Goal: Task Accomplishment & Management: Complete application form

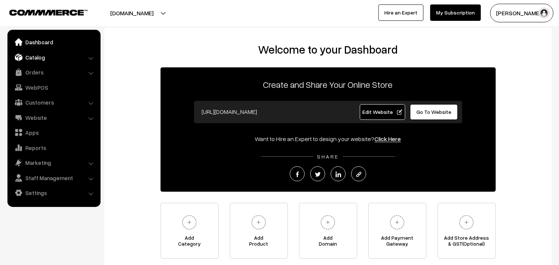
click at [36, 54] on link "Catalog" at bounding box center [53, 57] width 89 height 13
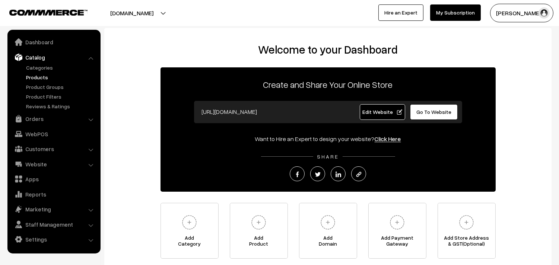
click at [39, 75] on link "Products" at bounding box center [61, 77] width 74 height 8
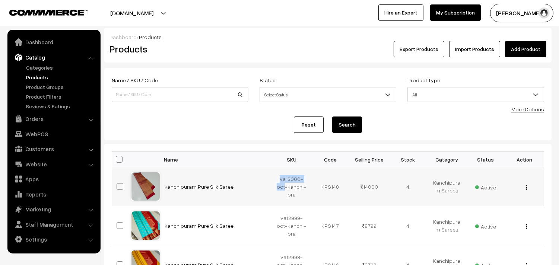
drag, startPoint x: 280, startPoint y: 178, endPoint x: 284, endPoint y: 183, distance: 7.2
click at [284, 183] on td "va13000-oct-Kanchi-pra" at bounding box center [291, 186] width 39 height 39
copy td "va13000-oct"
click at [518, 48] on link "Add Product" at bounding box center [525, 49] width 41 height 16
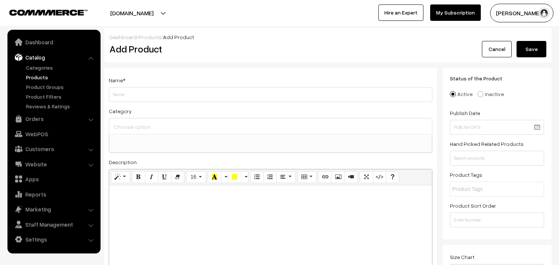
select select
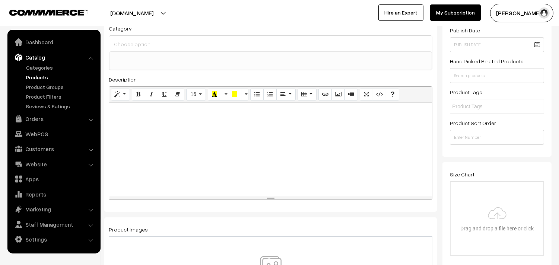
click at [160, 160] on div at bounding box center [270, 149] width 323 height 93
paste div
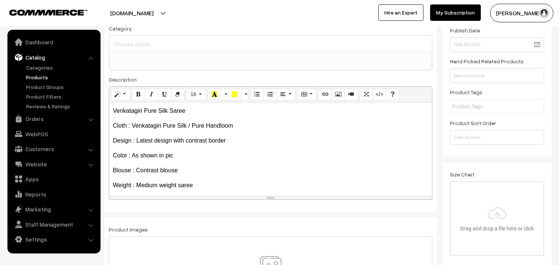
scroll to position [0, 0]
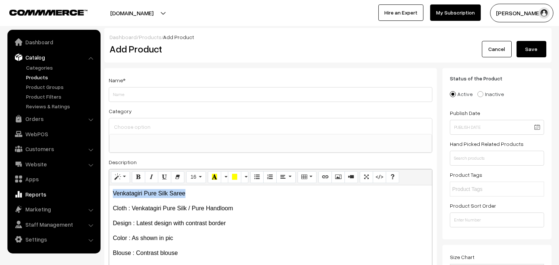
drag, startPoint x: 192, startPoint y: 192, endPoint x: 95, endPoint y: 194, distance: 96.8
copy p "Venkatagiri Pure Silk Saree"
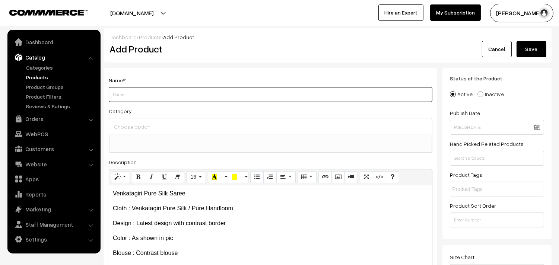
click at [151, 89] on input "Weight" at bounding box center [270, 94] width 323 height 15
paste input "Venkatagiri Pure Silk Saree"
type input "Venkatagiri Pure Silk Saree"
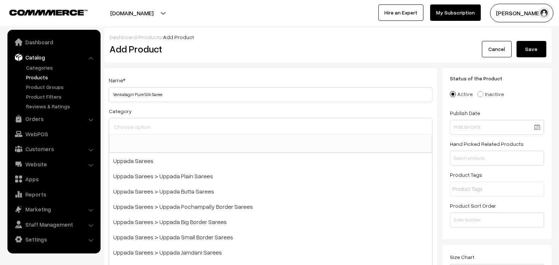
click at [150, 128] on input at bounding box center [270, 126] width 317 height 11
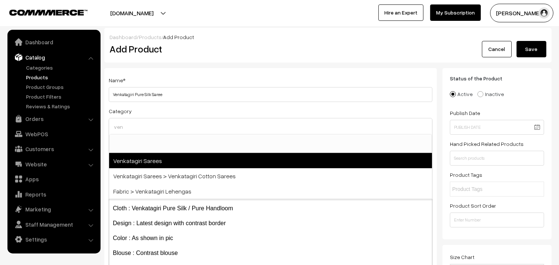
type input "ven"
click at [157, 158] on span "Venkatagiri Sarees" at bounding box center [270, 160] width 323 height 15
select select "5"
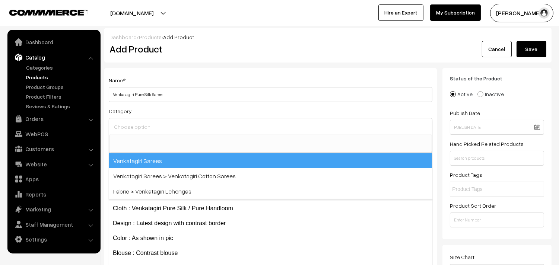
scroll to position [320, 0]
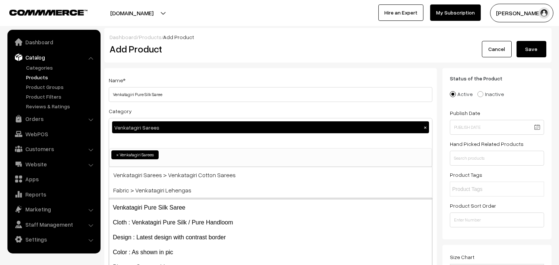
click at [174, 78] on div "Name * Venkatagiri Pure Silk Saree" at bounding box center [270, 89] width 323 height 26
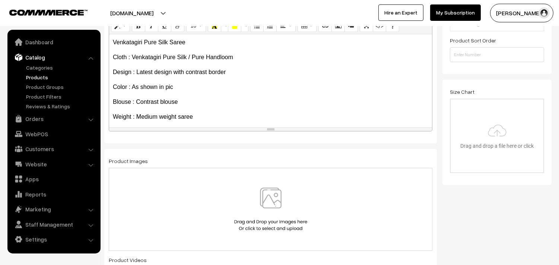
scroll to position [57, 0]
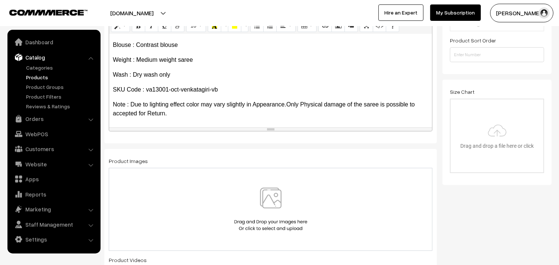
click at [281, 192] on img at bounding box center [270, 210] width 77 height 44
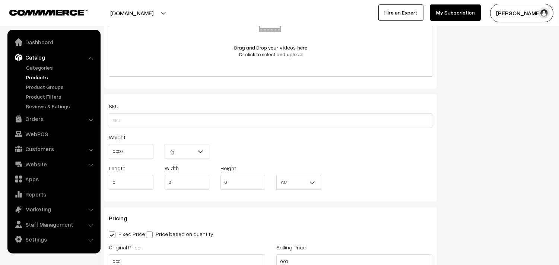
scroll to position [455, 0]
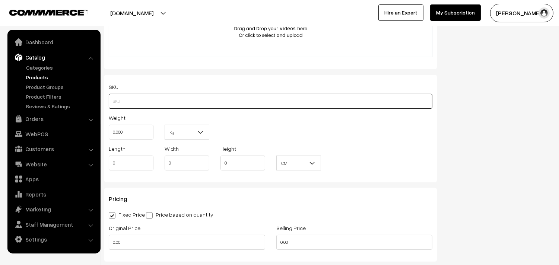
click at [127, 108] on input "text" at bounding box center [270, 101] width 323 height 15
paste input "va13001-oct-venkatagiri-vb"
type input "va13001-oct-venkatagiri-vb"
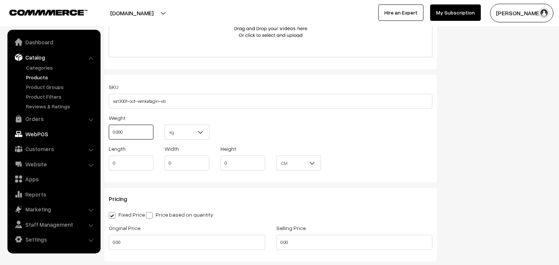
drag, startPoint x: 130, startPoint y: 133, endPoint x: 80, endPoint y: 132, distance: 49.1
click at [80, 132] on body "Thank you for showing interest. Our team will call you shortly. Close [DOMAIN_N…" at bounding box center [279, 160] width 559 height 1231
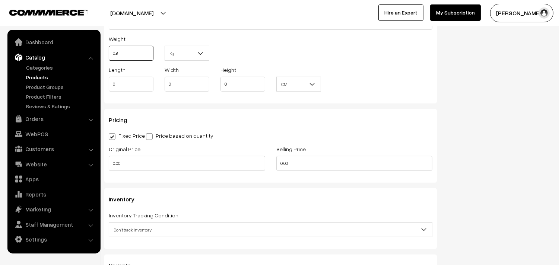
scroll to position [537, 0]
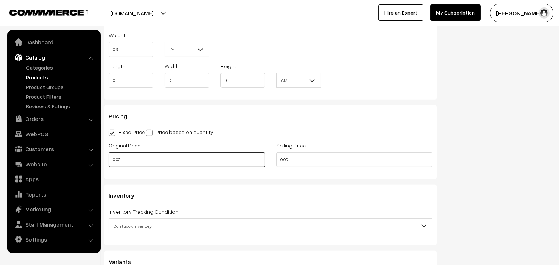
type input "0.80"
drag, startPoint x: 134, startPoint y: 153, endPoint x: 100, endPoint y: 155, distance: 34.7
click at [100, 155] on body "Thank you for showing interest. Our team will call you shortly. Close uppadasar…" at bounding box center [279, 78] width 559 height 1231
type input "0"
type input "9900"
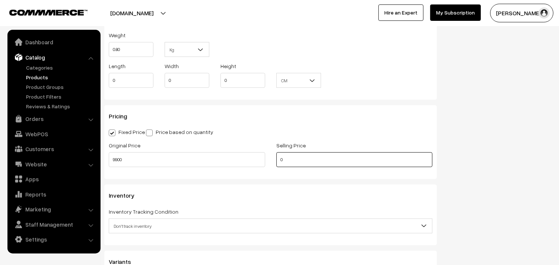
drag, startPoint x: 288, startPoint y: 161, endPoint x: 263, endPoint y: 157, distance: 25.6
click at [263, 157] on div "Original Price 9900 Selling Price 0" at bounding box center [270, 156] width 335 height 31
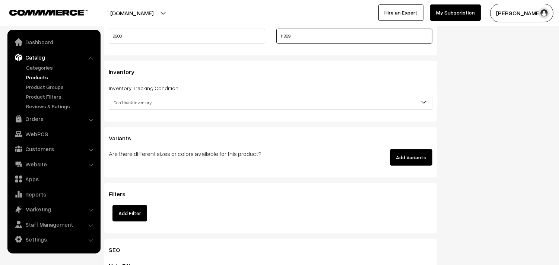
scroll to position [661, 0]
type input "11399"
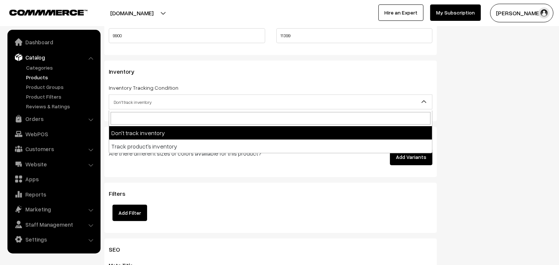
click at [135, 105] on span "Don't track inventory" at bounding box center [270, 102] width 323 height 13
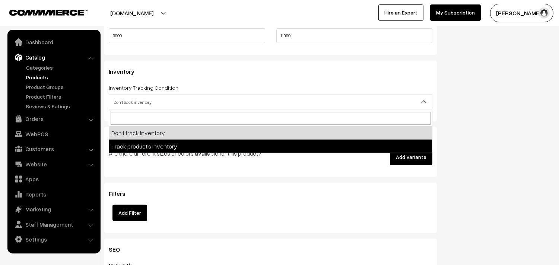
select select "2"
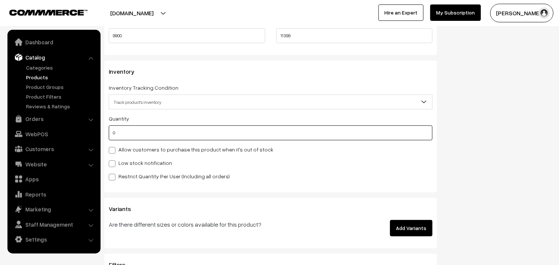
click at [132, 140] on input "0" at bounding box center [270, 132] width 323 height 15
type input "4"
click at [131, 162] on label "Low stock notification" at bounding box center [140, 163] width 63 height 8
click at [114, 162] on input "Low stock notification" at bounding box center [111, 162] width 5 height 5
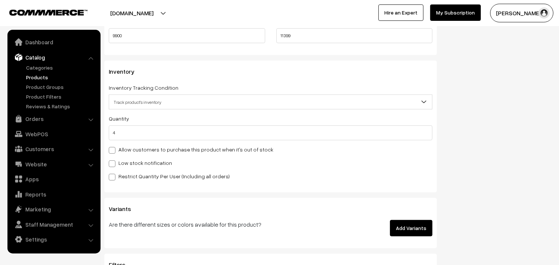
checkbox input "true"
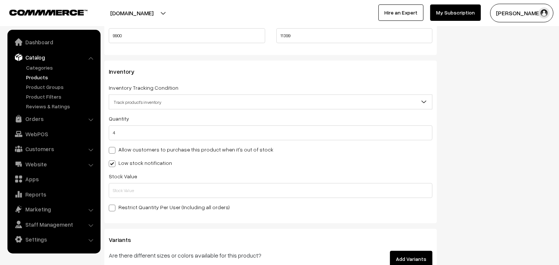
click at [124, 199] on div "Quantity 4 Allow customers to purchase this product when it's out of stock Low …" at bounding box center [270, 163] width 323 height 98
click at [124, 197] on input "text" at bounding box center [270, 190] width 323 height 15
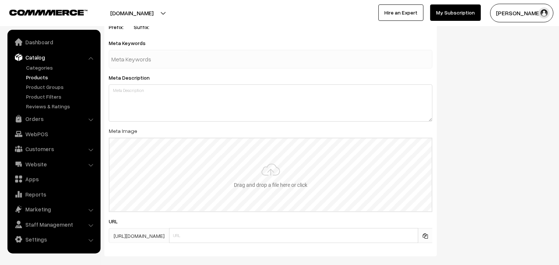
scroll to position [1070, 0]
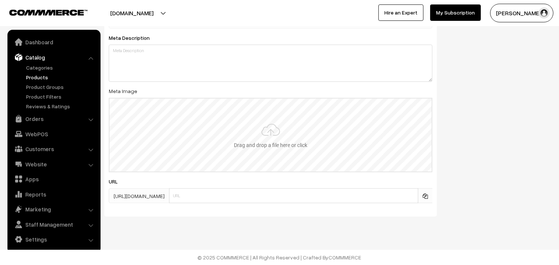
type input "2"
click at [256, 116] on input "file" at bounding box center [270, 135] width 322 height 73
type input "C:\fakepath\venkatagiri-saree-va13001-oct.jpeg"
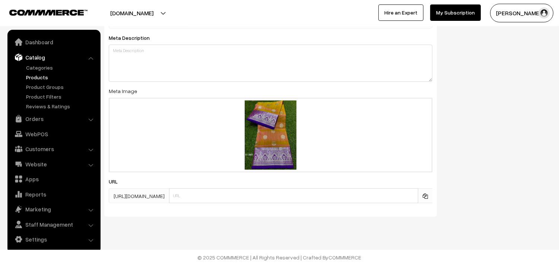
scroll to position [0, 0]
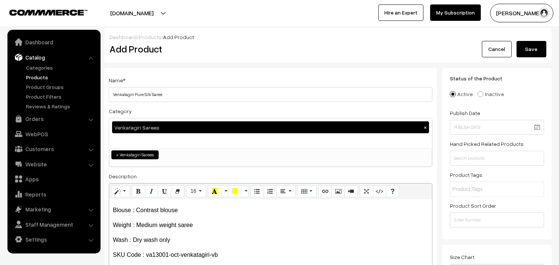
click at [534, 48] on button "Save" at bounding box center [531, 49] width 30 height 16
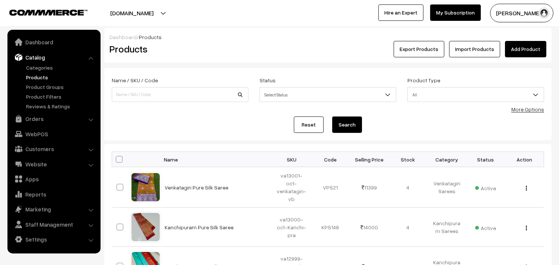
click at [523, 40] on div "Dashboard / Products" at bounding box center [327, 37] width 437 height 8
click at [521, 42] on link "Add Product" at bounding box center [525, 49] width 41 height 16
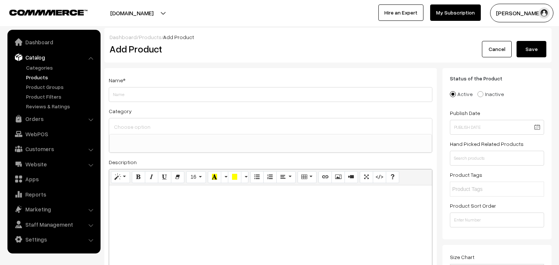
select select
click at [168, 203] on div at bounding box center [270, 231] width 323 height 93
paste div
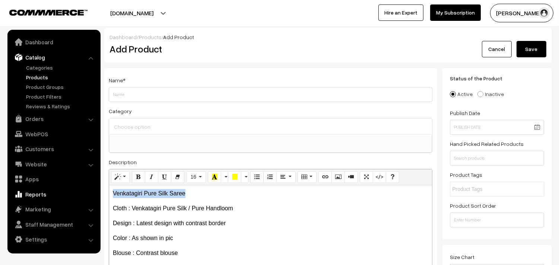
drag, startPoint x: 198, startPoint y: 192, endPoint x: 87, endPoint y: 191, distance: 110.5
copy p "Venkatagiri Pure Silk Saree"
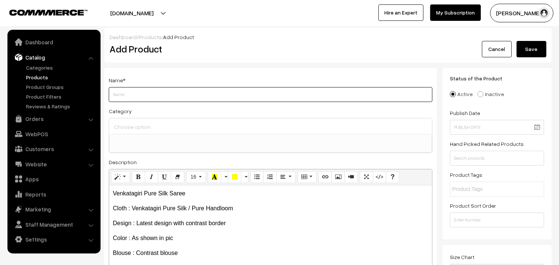
click at [125, 90] on input "Weight" at bounding box center [270, 94] width 323 height 15
paste input "Venkatagiri Pure Silk Saree"
type input "Venkatagiri Pure Silk Saree"
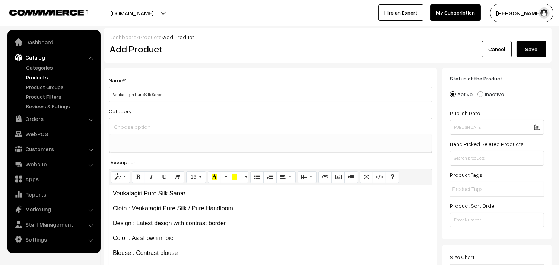
click at [133, 131] on input at bounding box center [270, 126] width 317 height 11
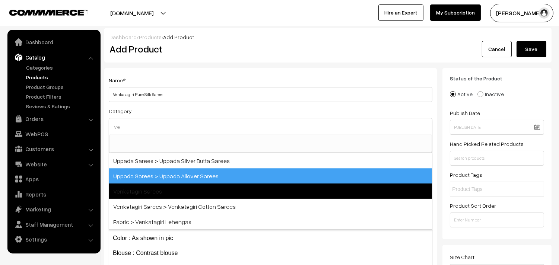
type input "ve"
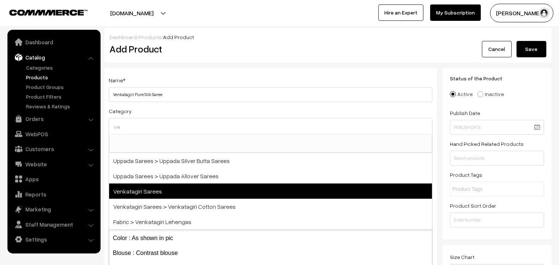
click at [166, 184] on span "Venkatagiri Sarees" at bounding box center [270, 190] width 323 height 15
select select "5"
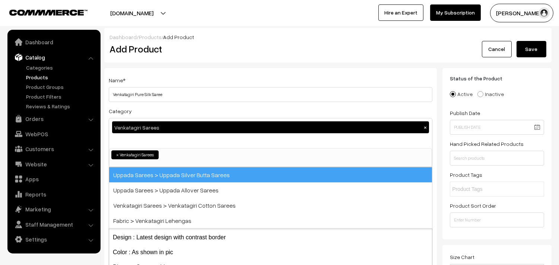
scroll to position [320, 0]
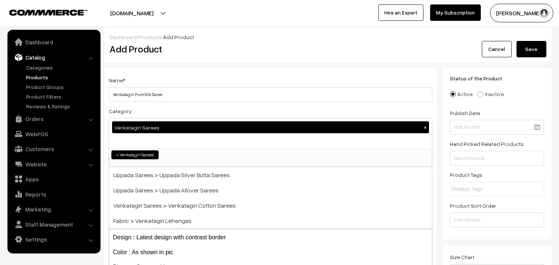
click at [187, 84] on div "Name * Venkatagiri Pure Silk Saree" at bounding box center [270, 89] width 323 height 26
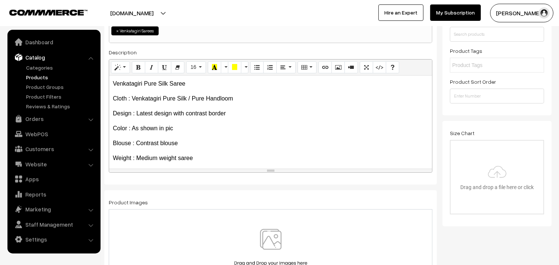
scroll to position [57, 0]
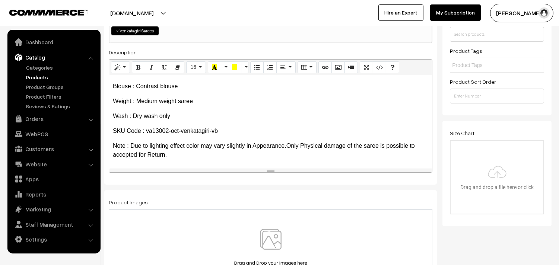
click at [268, 246] on img at bounding box center [270, 251] width 77 height 44
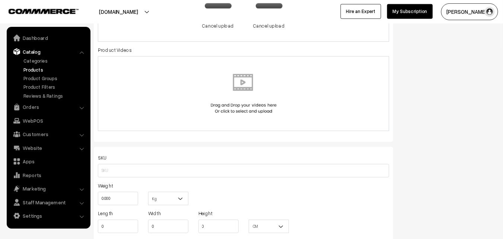
scroll to position [372, 0]
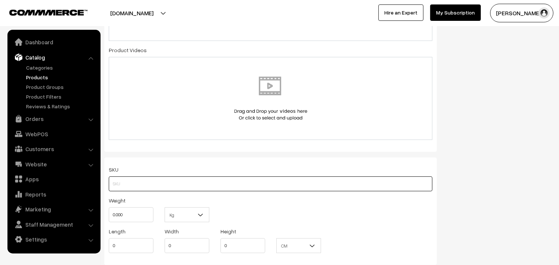
click at [123, 181] on input "text" at bounding box center [270, 183] width 323 height 15
paste input "va13002-oct-venkatagiri-vb"
type input "va13002-oct-venkatagiri-vb"
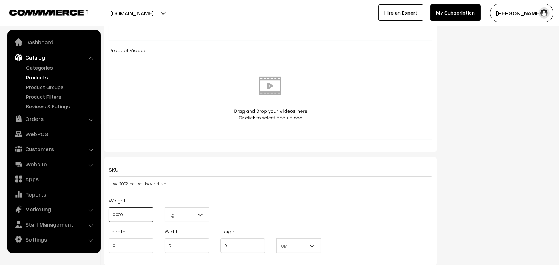
drag, startPoint x: 129, startPoint y: 218, endPoint x: 111, endPoint y: 218, distance: 18.2
click at [111, 218] on input "0.000" at bounding box center [131, 214] width 45 height 15
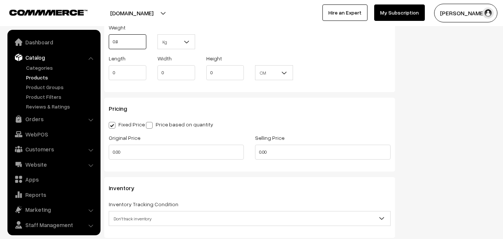
scroll to position [596, 0]
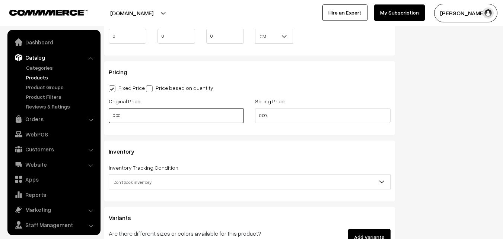
type input "0.80"
drag, startPoint x: 127, startPoint y: 119, endPoint x: 109, endPoint y: 118, distance: 18.3
click at [109, 118] on input "0.00" at bounding box center [176, 115] width 135 height 15
type input "9900"
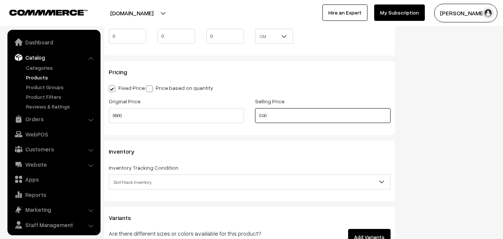
drag, startPoint x: 270, startPoint y: 115, endPoint x: 255, endPoint y: 116, distance: 14.9
click at [255, 116] on input "0.00" at bounding box center [322, 115] width 135 height 15
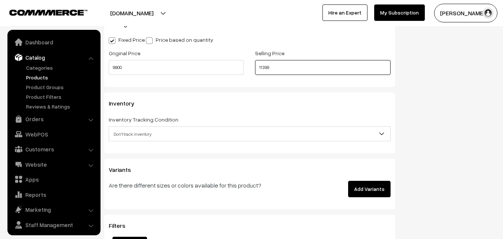
scroll to position [707, 0]
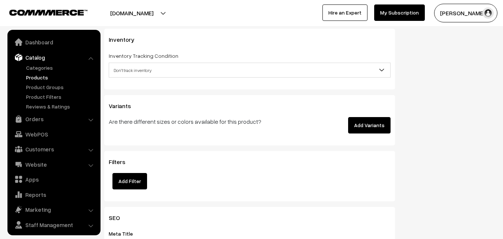
type input "11399"
click at [90, 54] on link "Catalog" at bounding box center [53, 57] width 89 height 13
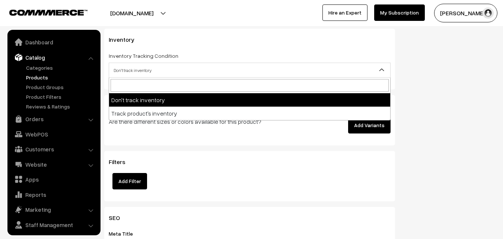
click at [129, 72] on span "Don't track inventory" at bounding box center [249, 70] width 281 height 13
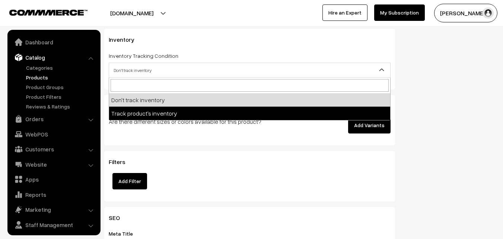
select select "2"
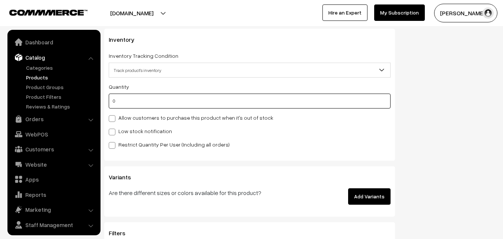
click at [122, 103] on input "0" at bounding box center [250, 100] width 282 height 15
type input "4"
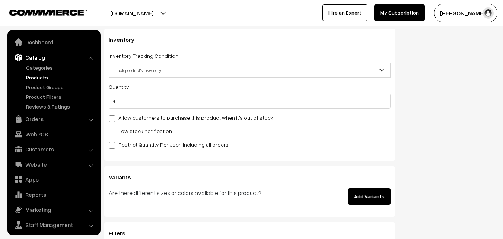
click at [120, 127] on label "Low stock notification" at bounding box center [140, 131] width 63 height 8
click at [114, 128] on input "Low stock notification" at bounding box center [111, 130] width 5 height 5
checkbox input "true"
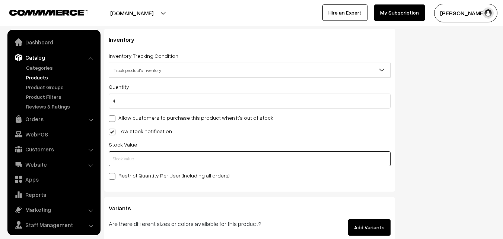
click at [129, 159] on input "text" at bounding box center [250, 158] width 282 height 15
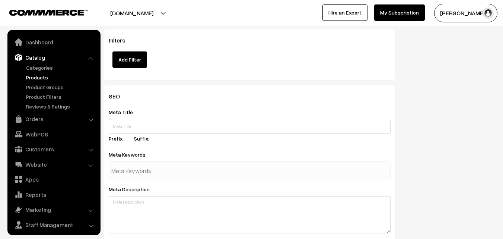
scroll to position [1079, 0]
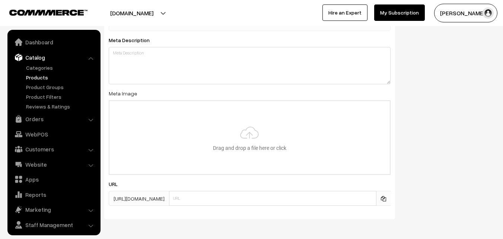
type input "2"
click at [246, 147] on input "file" at bounding box center [249, 137] width 280 height 73
type input "C:\fakepath\venkatagiri-saree-va13002-oct-1.jpeg"
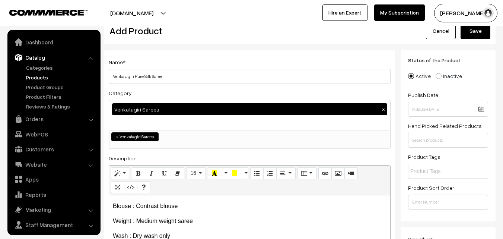
scroll to position [0, 0]
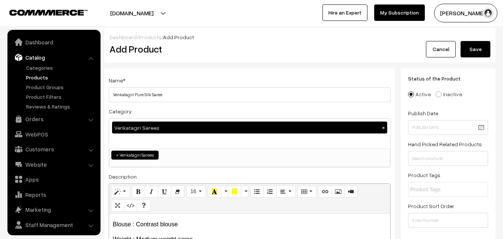
click at [483, 52] on button "Save" at bounding box center [475, 49] width 30 height 16
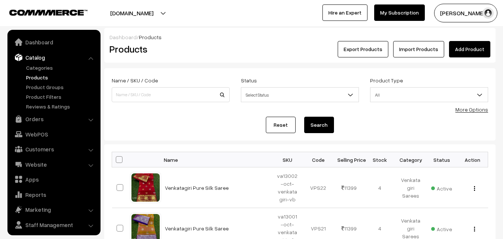
scroll to position [19, 0]
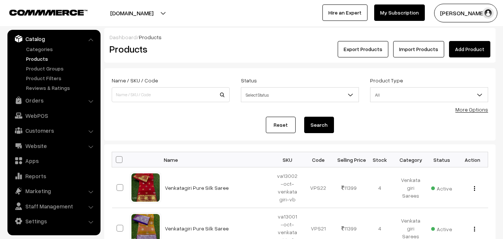
click at [471, 48] on link "Add Product" at bounding box center [469, 49] width 41 height 16
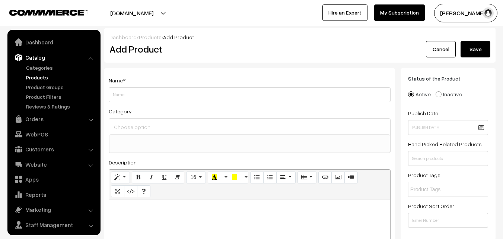
select select
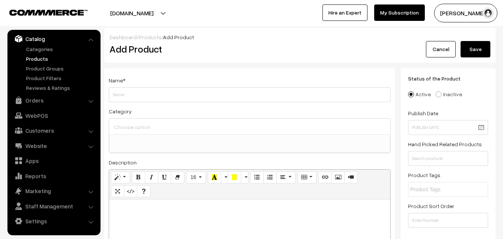
paste div
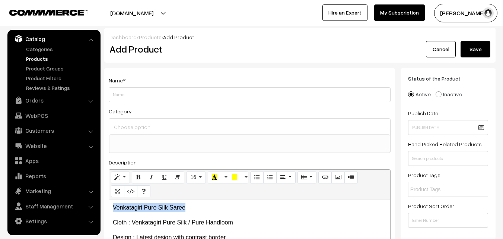
drag, startPoint x: 195, startPoint y: 206, endPoint x: 106, endPoint y: 208, distance: 88.6
click at [106, 208] on div "Name * Category Uppada Sarees Uppada Sarees > Uppada Plain Sarees Uppada Sarees…" at bounding box center [249, 188] width 291 height 240
copy p "Venkatagiri Pure Silk Saree"
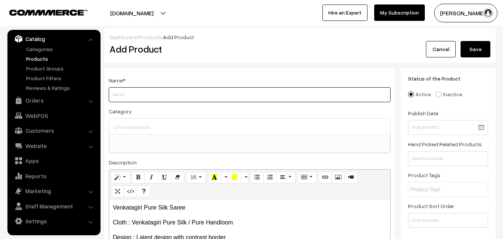
paste input "Venkatagiri Pure Silk Saree"
type input "Venkatagiri Pure Silk Saree"
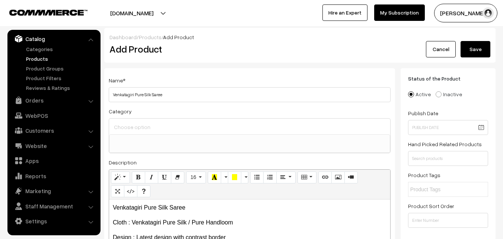
click at [133, 130] on input at bounding box center [249, 126] width 275 height 11
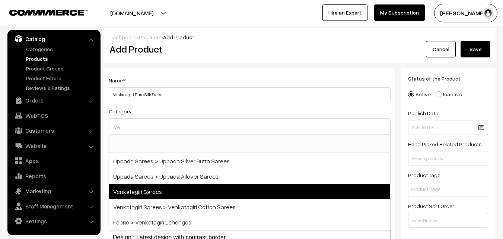
type input "ve"
click at [141, 187] on span "Venkatagiri Sarees" at bounding box center [249, 190] width 281 height 15
select select "5"
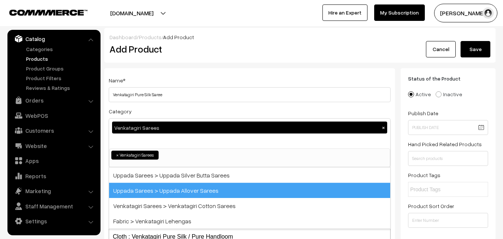
scroll to position [329, 0]
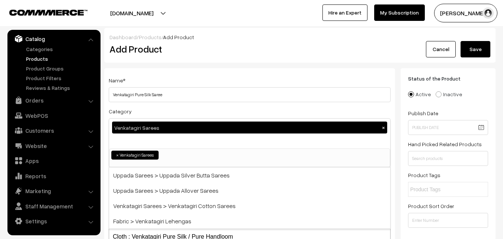
click at [176, 77] on div "Name * Venkatagiri Pure Silk Saree" at bounding box center [250, 89] width 282 height 26
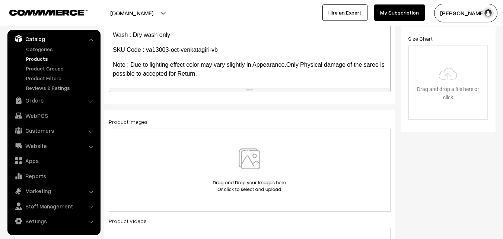
scroll to position [223, 0]
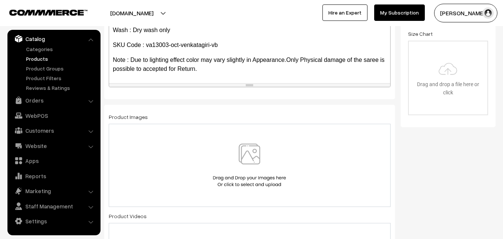
click at [248, 158] on img at bounding box center [249, 165] width 77 height 44
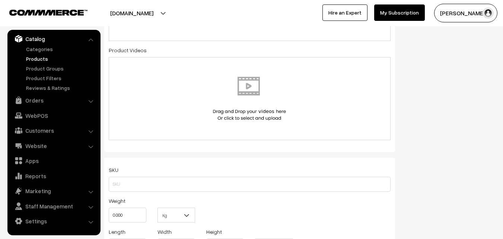
scroll to position [447, 0]
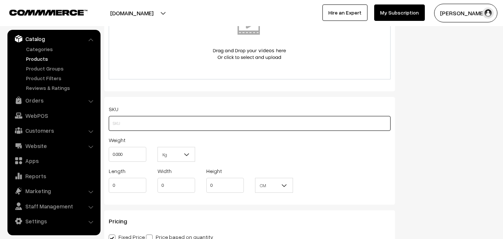
click at [148, 124] on input "text" at bounding box center [250, 123] width 282 height 15
paste input "va13003-oct-venkatagiri-vb"
type input "va13003-oct-venkatagiri-vb"
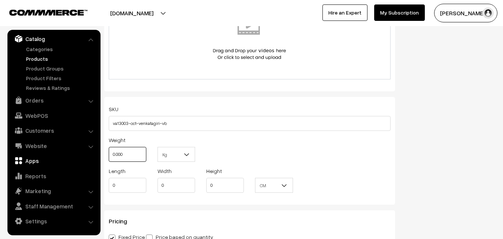
drag, startPoint x: 135, startPoint y: 154, endPoint x: 92, endPoint y: 154, distance: 43.5
click at [92, 154] on body "Thank you for showing interest. Our team will call you shortly. Close [DOMAIN_N…" at bounding box center [251, 175] width 503 height 1245
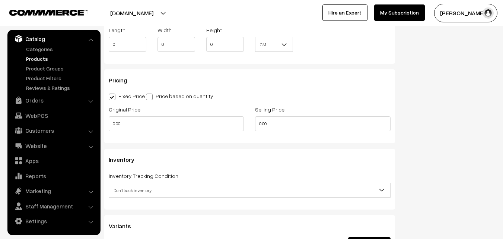
scroll to position [596, 0]
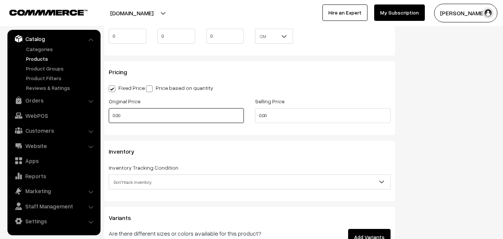
type input "0.80"
drag, startPoint x: 137, startPoint y: 120, endPoint x: 96, endPoint y: 115, distance: 41.3
click at [96, 115] on body "Thank you for showing interest. Our team will call you shortly. Close [DOMAIN_N…" at bounding box center [251, 26] width 503 height 1245
type input "0"
type input "9900"
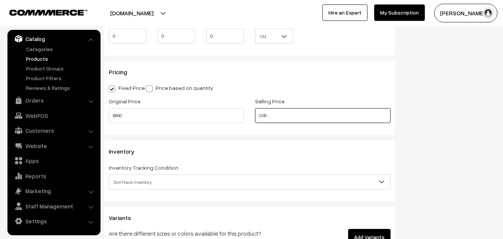
drag, startPoint x: 275, startPoint y: 119, endPoint x: 241, endPoint y: 116, distance: 34.0
click at [241, 116] on div "Original Price 9900 Selling Price 0.00" at bounding box center [249, 111] width 293 height 31
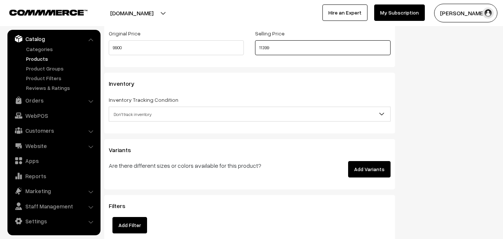
scroll to position [670, 0]
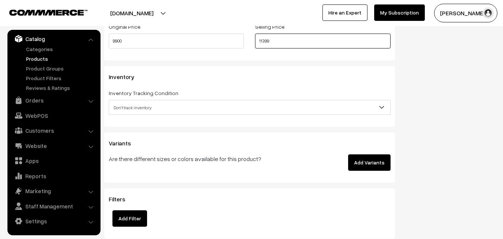
type input "11399"
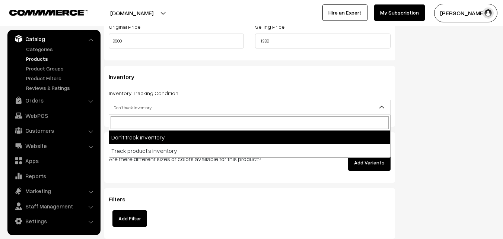
click at [112, 103] on span "Don't track inventory" at bounding box center [249, 107] width 281 height 13
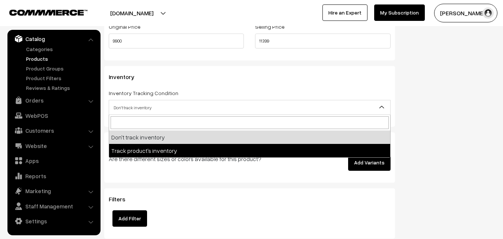
select select "2"
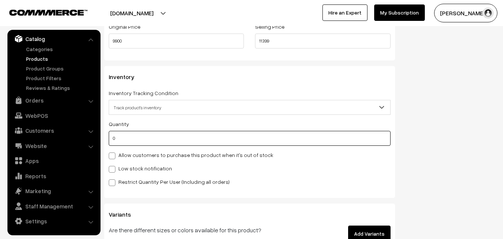
click at [125, 140] on input "0" at bounding box center [250, 138] width 282 height 15
type input "4"
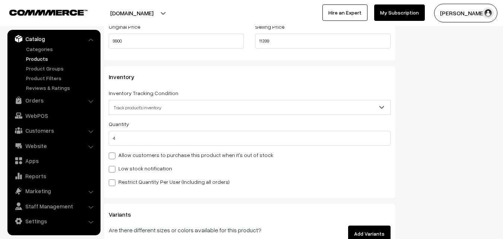
click at [129, 167] on label "Low stock notification" at bounding box center [140, 168] width 63 height 8
click at [114, 167] on input "Low stock notification" at bounding box center [111, 167] width 5 height 5
checkbox input "true"
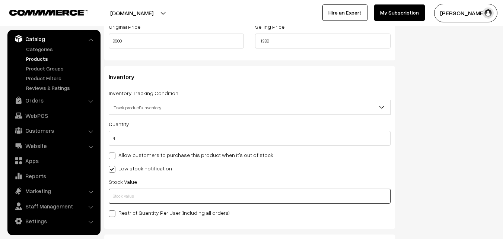
click at [130, 188] on input "text" at bounding box center [250, 195] width 282 height 15
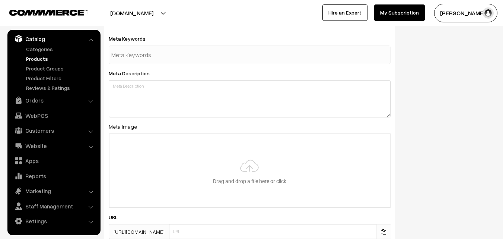
scroll to position [1108, 0]
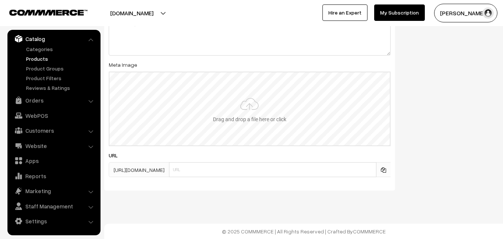
type input "2"
click at [252, 120] on input "file" at bounding box center [249, 108] width 280 height 73
type input "C:\fakepath\venkatagiri-saree-va13003-oct-1.jpeg"
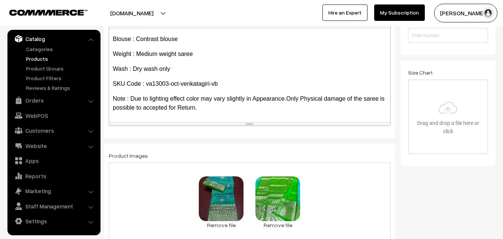
scroll to position [0, 0]
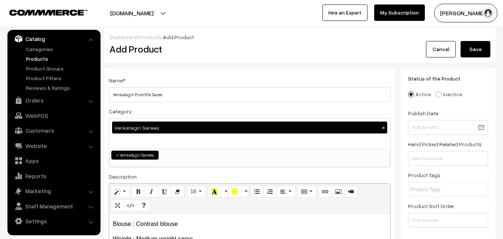
click at [472, 48] on button "Save" at bounding box center [475, 49] width 30 height 16
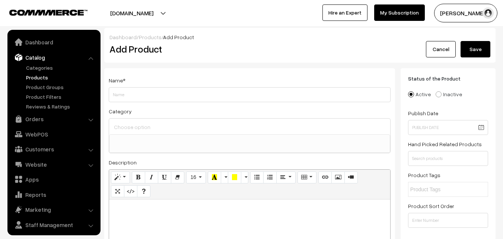
select select
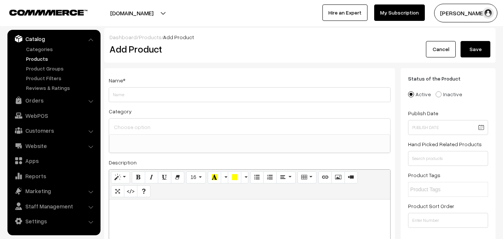
paste div
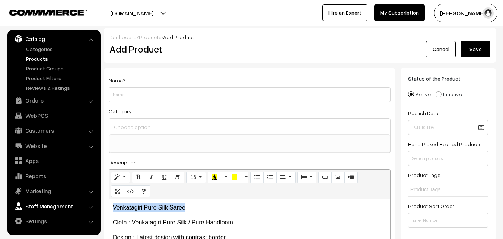
drag, startPoint x: 194, startPoint y: 206, endPoint x: 67, endPoint y: 205, distance: 126.9
copy p "Venkatagiri Pure Silk Saree"
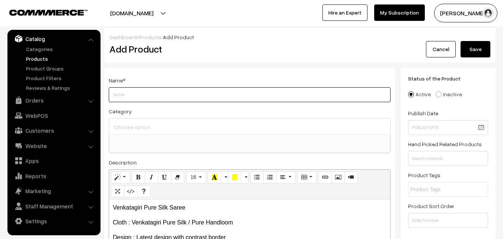
click at [117, 88] on input "Weight" at bounding box center [250, 94] width 282 height 15
paste input "Venkatagiri Pure Silk Saree"
type input "Venkatagiri Pure Silk Saree"
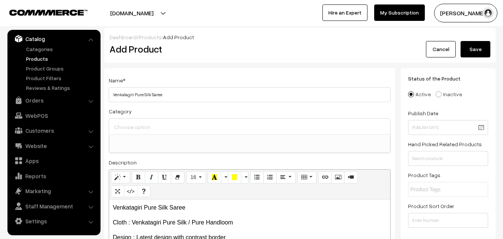
click at [128, 121] on div at bounding box center [249, 126] width 281 height 16
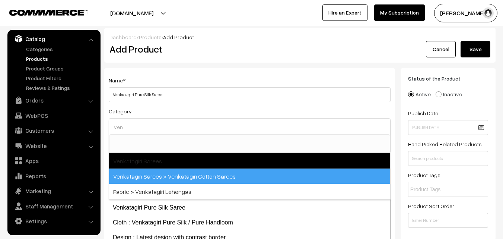
type input "ven"
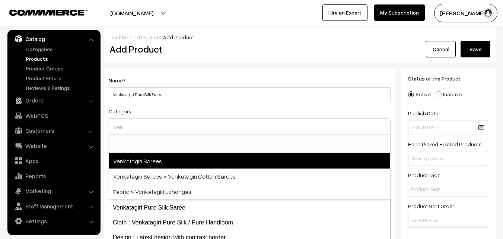
click at [159, 161] on span "Venkatagiri Sarees" at bounding box center [249, 160] width 281 height 15
select select "5"
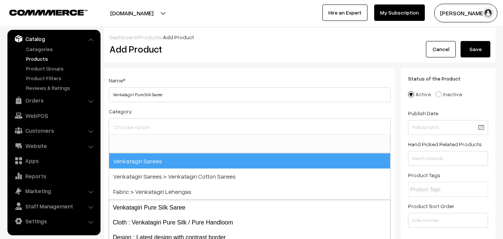
scroll to position [329, 0]
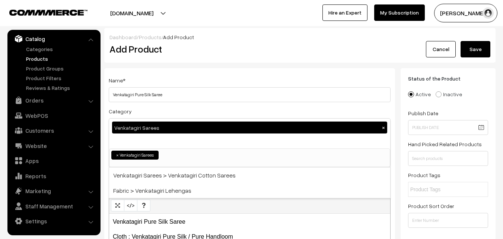
click at [166, 113] on div "Category Venkatagiri Sarees × Uppada Sarees Uppada Sarees > Uppada Plain Sarees…" at bounding box center [250, 136] width 282 height 61
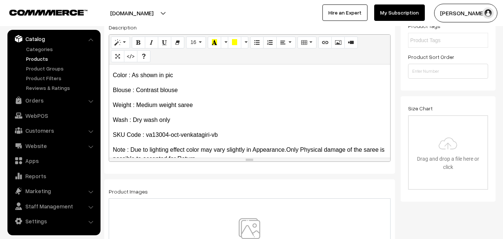
scroll to position [57, 0]
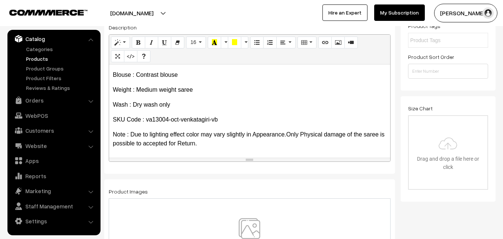
click at [247, 223] on img at bounding box center [249, 240] width 77 height 44
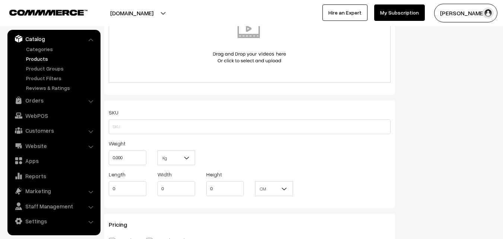
scroll to position [447, 0]
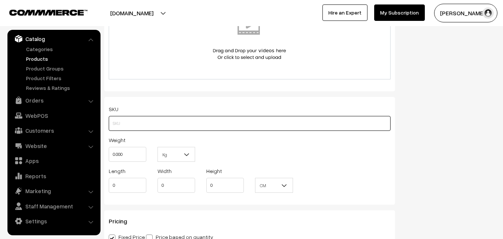
click at [125, 121] on input "text" at bounding box center [250, 123] width 282 height 15
paste input "va13004-oct-venkatagiri-vb"
type input "va13004-oct-venkatagiri-vb"
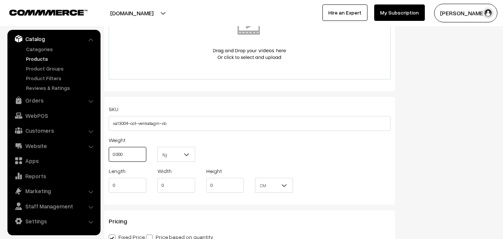
drag, startPoint x: 127, startPoint y: 156, endPoint x: 103, endPoint y: 153, distance: 24.1
click at [103, 153] on div "Weight 0.000" at bounding box center [127, 150] width 49 height 31
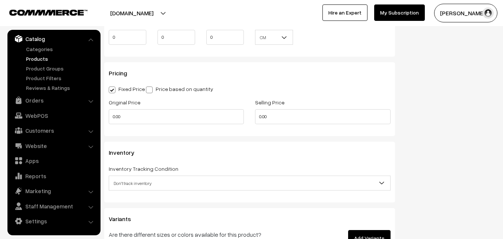
scroll to position [596, 0]
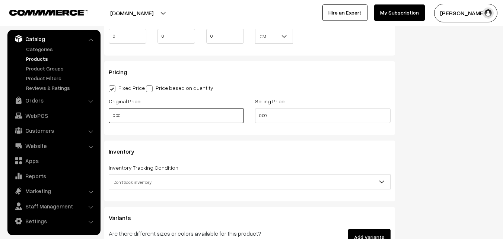
type input "0.80"
drag, startPoint x: 137, startPoint y: 120, endPoint x: 96, endPoint y: 120, distance: 40.9
click at [96, 120] on body "Thank you for showing interest. Our team will call you shortly. Close [DOMAIN_N…" at bounding box center [251, 26] width 503 height 1245
type input "9900"
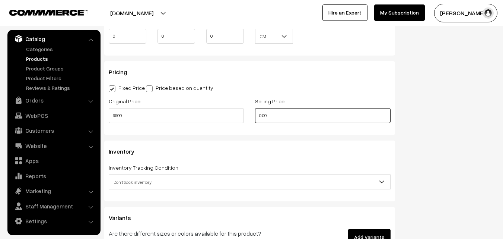
drag, startPoint x: 272, startPoint y: 114, endPoint x: 252, endPoint y: 113, distance: 20.1
click at [252, 113] on div "Selling Price 0.00" at bounding box center [322, 111] width 146 height 31
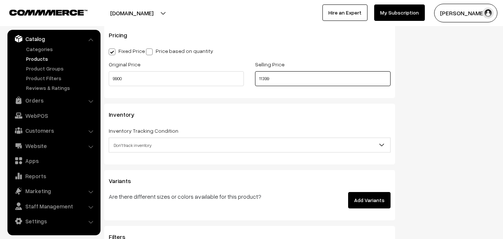
scroll to position [670, 0]
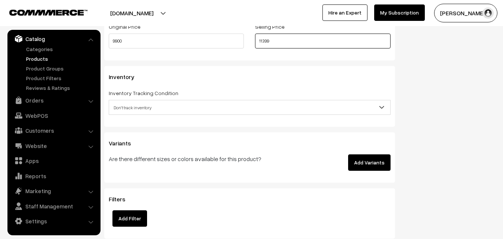
type input "11399"
click at [144, 108] on span "Don't track inventory" at bounding box center [249, 107] width 281 height 13
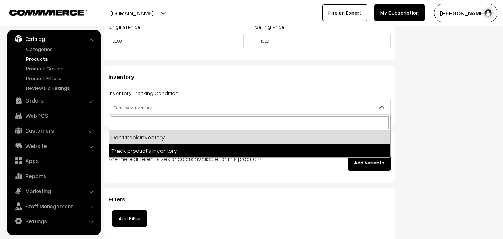
select select "2"
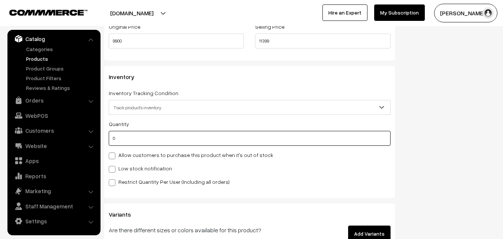
click at [136, 142] on input "0" at bounding box center [250, 138] width 282 height 15
type input "4"
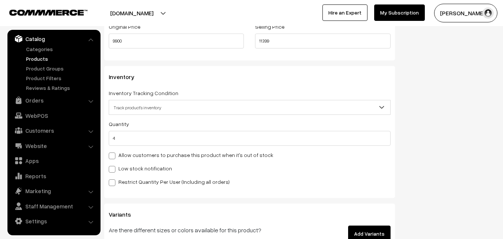
click at [133, 167] on label "Low stock notification" at bounding box center [140, 168] width 63 height 8
click at [114, 167] on input "Low stock notification" at bounding box center [111, 167] width 5 height 5
checkbox input "true"
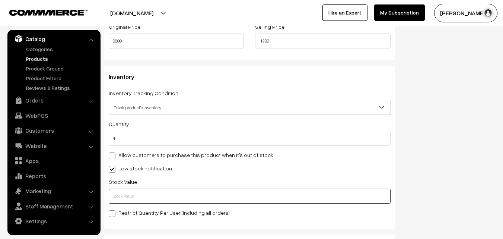
click at [131, 200] on input "text" at bounding box center [250, 195] width 282 height 15
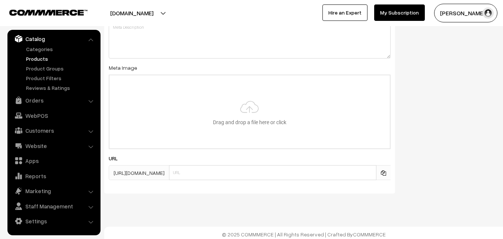
scroll to position [1108, 0]
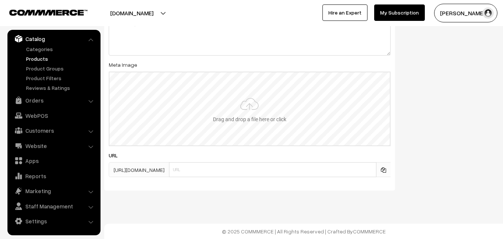
type input "2"
click at [245, 111] on input "file" at bounding box center [249, 108] width 280 height 73
type input "C:\fakepath\venkatagiri-saree-va13004-oct-1.jpeg"
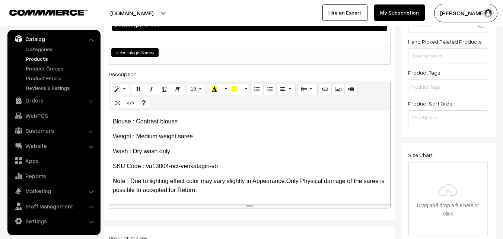
scroll to position [0, 0]
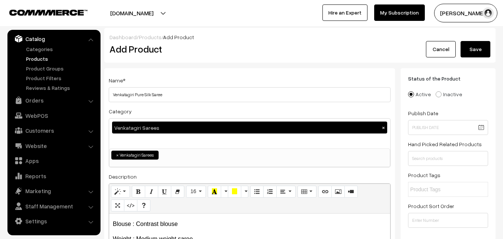
click at [475, 53] on button "Save" at bounding box center [475, 49] width 30 height 16
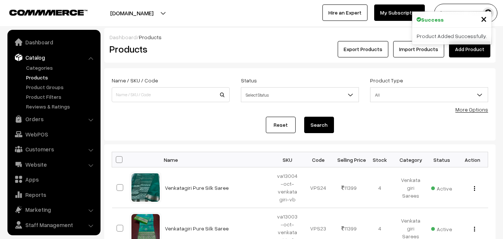
scroll to position [19, 0]
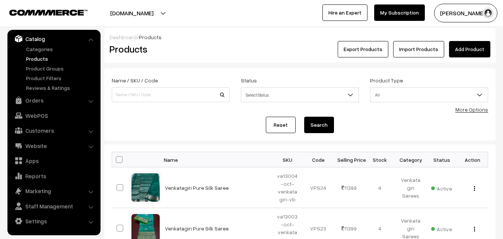
click at [456, 49] on link "Add Product" at bounding box center [469, 49] width 41 height 16
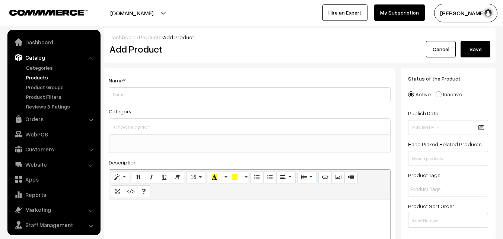
select select
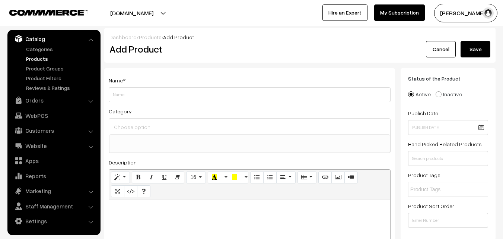
click at [240, 51] on h2 "Add Product" at bounding box center [250, 49] width 283 height 12
click at [157, 210] on p at bounding box center [250, 207] width 274 height 9
paste div
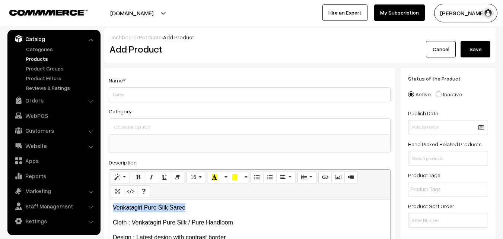
drag, startPoint x: 188, startPoint y: 204, endPoint x: 100, endPoint y: 204, distance: 87.8
copy p "Venkatagiri Pure Silk Saree"
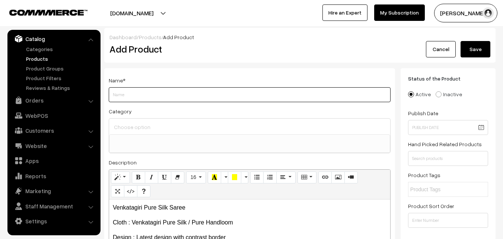
click at [143, 95] on input "Weight" at bounding box center [250, 94] width 282 height 15
paste input "Venkatagiri Pure Silk Saree"
type input "Venkatagiri Pure Silk Saree"
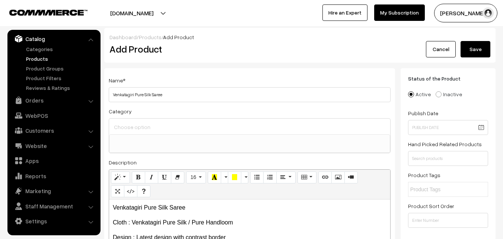
click at [143, 125] on input at bounding box center [249, 126] width 275 height 11
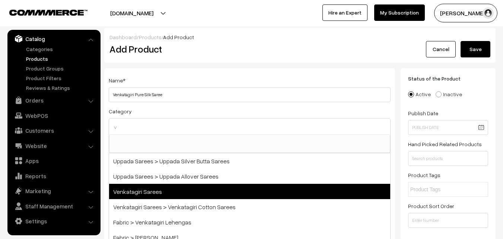
type input "v"
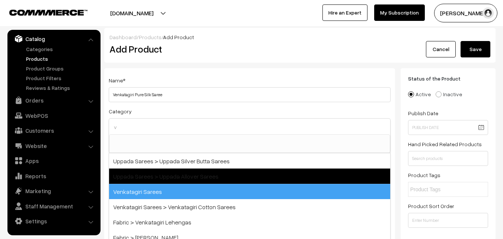
click at [149, 189] on span "Venkatagiri Sarees" at bounding box center [249, 190] width 281 height 15
select select "5"
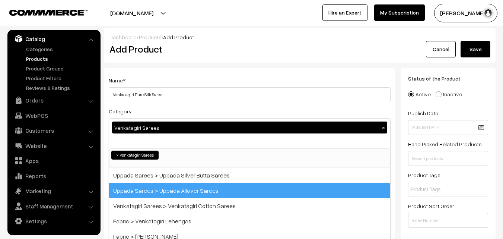
scroll to position [329, 0]
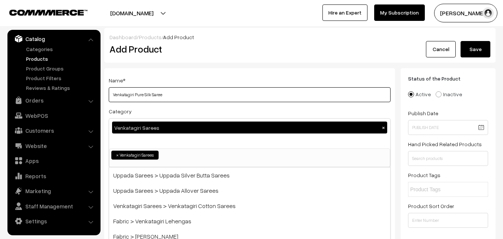
click at [182, 89] on input "Venkatagiri Pure Silk Saree" at bounding box center [250, 94] width 282 height 15
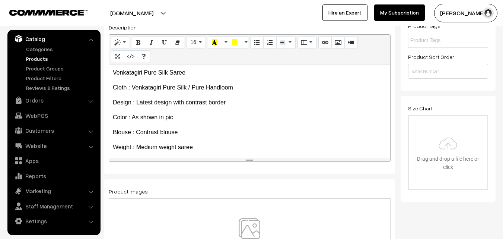
scroll to position [57, 0]
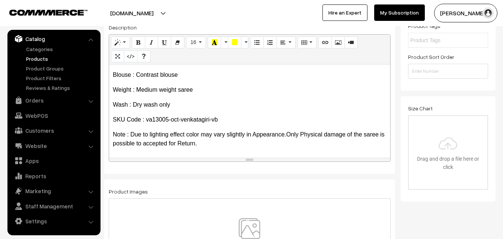
click at [247, 232] on img at bounding box center [249, 240] width 77 height 44
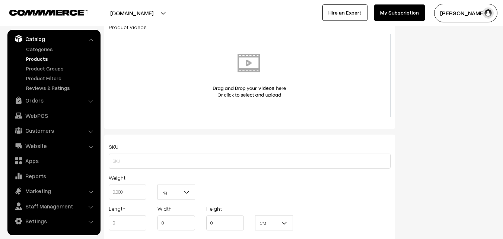
scroll to position [409, 0]
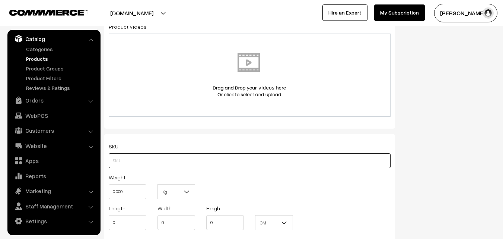
click at [120, 156] on input "text" at bounding box center [250, 160] width 282 height 15
paste input "va13005-oct-venkatagiri-vb"
type input "va13005-oct-venkatagiri-vb"
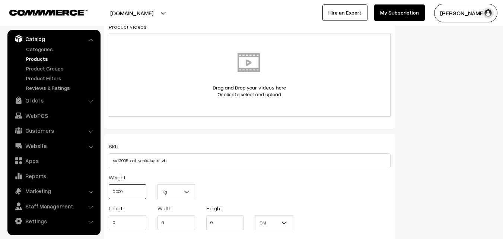
drag, startPoint x: 121, startPoint y: 189, endPoint x: 105, endPoint y: 189, distance: 16.8
click at [105, 189] on div "Weight 0.000" at bounding box center [127, 187] width 49 height 31
drag, startPoint x: 137, startPoint y: 192, endPoint x: 96, endPoint y: 188, distance: 40.4
click at [96, 188] on body "Thank you for showing interest. Our team will call you shortly. Close uppadasar…" at bounding box center [251, 213] width 503 height 1245
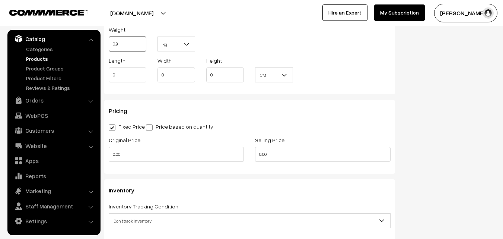
scroll to position [558, 0]
type input "0.80"
drag, startPoint x: 142, startPoint y: 143, endPoint x: 120, endPoint y: 148, distance: 22.1
click at [112, 144] on div "Original Price 0.00" at bounding box center [176, 147] width 135 height 26
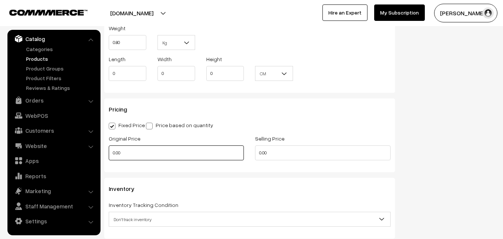
drag, startPoint x: 135, startPoint y: 153, endPoint x: 97, endPoint y: 153, distance: 37.6
click at [98, 153] on body "Thank you for showing interest. Our team will call you shortly. Close uppadasar…" at bounding box center [251, 64] width 503 height 1245
type input "0"
type input "15400"
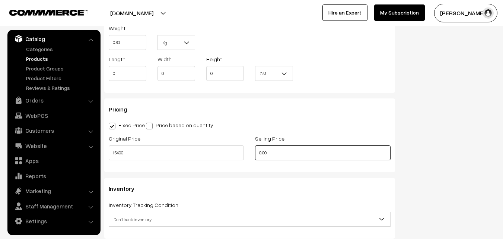
drag, startPoint x: 271, startPoint y: 152, endPoint x: 247, endPoint y: 150, distance: 24.2
click at [247, 150] on div "Original Price 15400 Selling Price 0.00" at bounding box center [249, 149] width 293 height 31
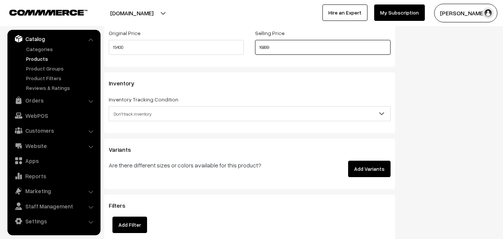
scroll to position [670, 0]
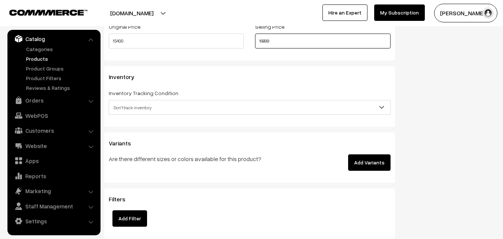
type input "16899"
click at [147, 103] on span "Don't track inventory" at bounding box center [249, 107] width 281 height 13
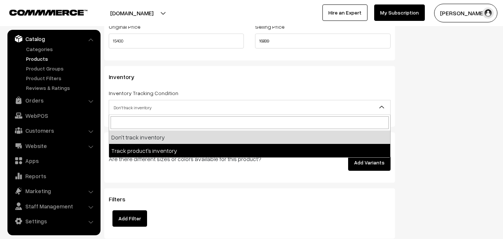
select select "2"
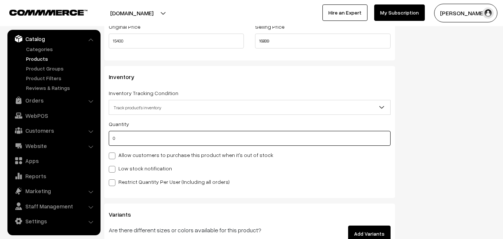
click at [133, 133] on input "0" at bounding box center [250, 138] width 282 height 15
type input "4"
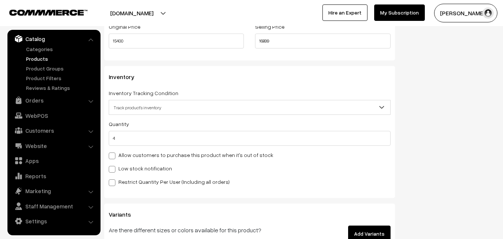
click at [134, 171] on label "Low stock notification" at bounding box center [140, 168] width 63 height 8
click at [114, 170] on input "Low stock notification" at bounding box center [111, 167] width 5 height 5
checkbox input "true"
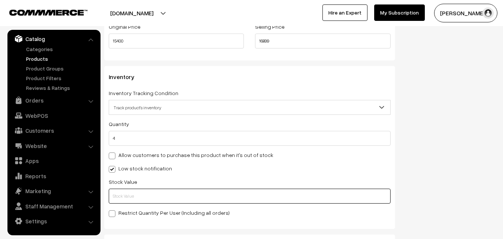
click at [134, 193] on input "text" at bounding box center [250, 195] width 282 height 15
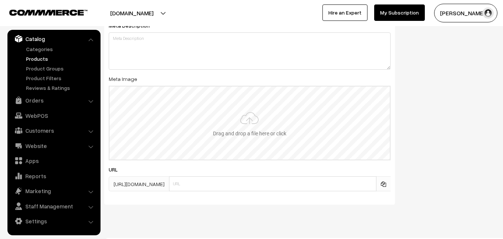
scroll to position [1108, 0]
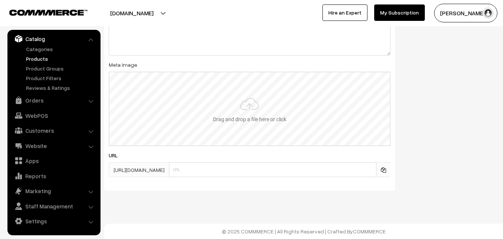
type input "2"
click at [242, 115] on input "file" at bounding box center [249, 108] width 280 height 73
type input "C:\fakepath\venkatagiri-saree-va13005-oct-1.jpeg"
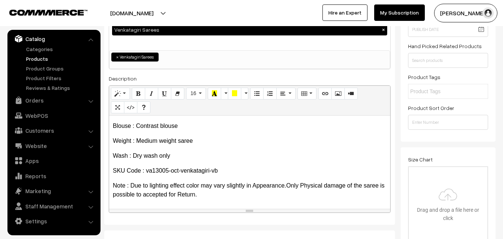
scroll to position [0, 0]
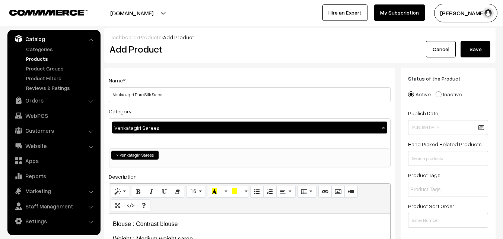
click at [479, 52] on button "Save" at bounding box center [475, 49] width 30 height 16
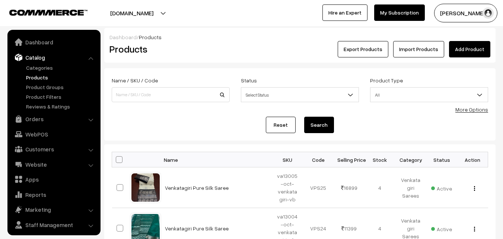
scroll to position [19, 0]
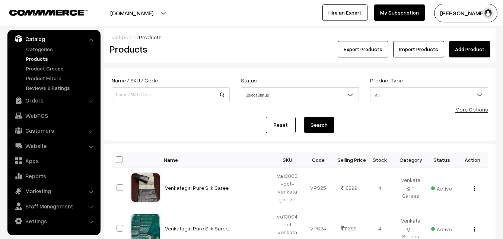
click at [470, 50] on link "Add Product" at bounding box center [469, 49] width 41 height 16
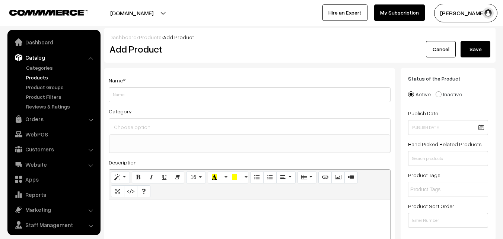
select select
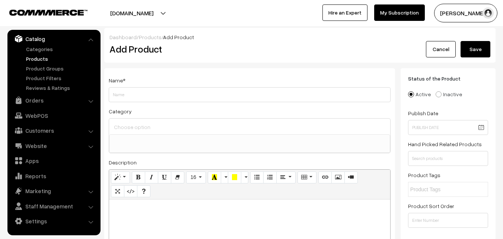
paste div
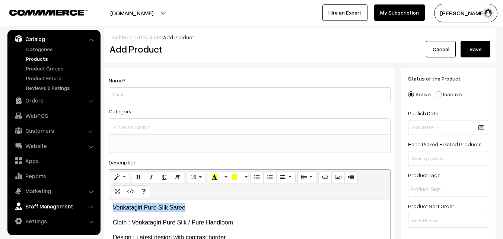
drag, startPoint x: 204, startPoint y: 204, endPoint x: 57, endPoint y: 203, distance: 147.4
copy p "Venkatagiri Pure Silk Saree"
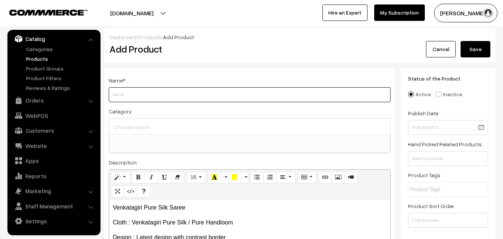
click at [122, 91] on input "Weight" at bounding box center [250, 94] width 282 height 15
paste input "Venkatagiri Pure Silk Saree"
type input "Venkatagiri Pure Silk Saree"
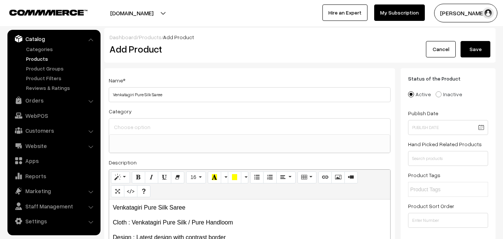
click at [131, 127] on input at bounding box center [249, 126] width 275 height 11
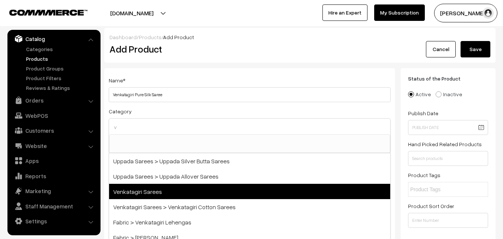
type input "v"
click at [158, 189] on span "Venkatagiri Sarees" at bounding box center [249, 190] width 281 height 15
select select "5"
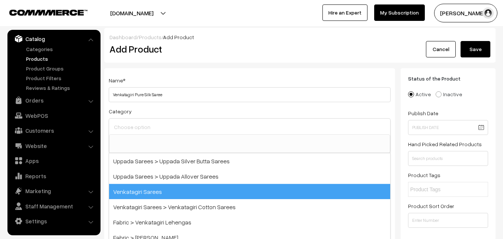
scroll to position [329, 0]
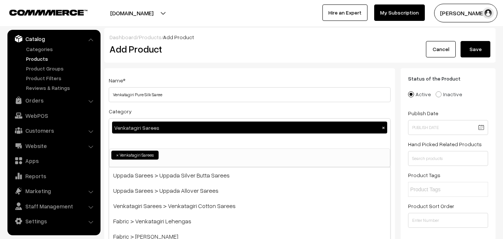
click at [175, 75] on div "Name * Venkatagiri Pure Silk Saree Category Venkatagiri Sarees × Uppada Sarees …" at bounding box center [249, 195] width 291 height 254
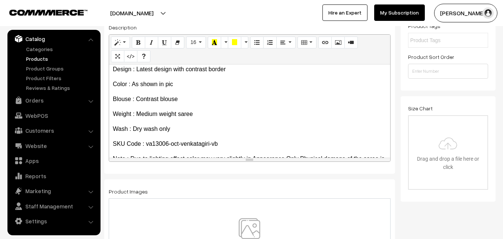
scroll to position [57, 0]
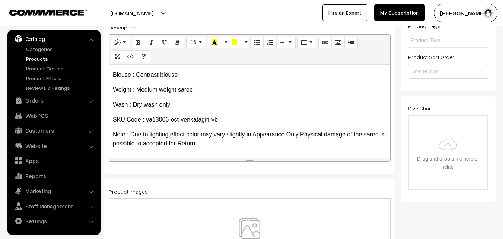
click at [247, 226] on img at bounding box center [249, 240] width 77 height 44
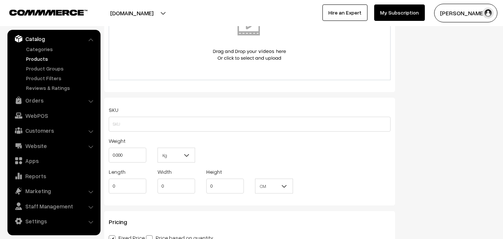
scroll to position [447, 0]
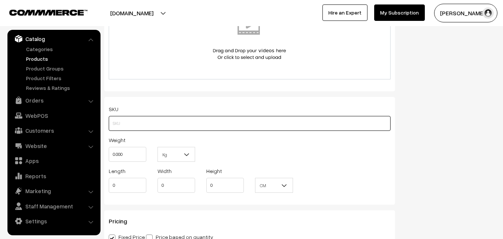
click at [129, 118] on input "text" at bounding box center [250, 123] width 282 height 15
paste input "va13006-oct-venkatagiri-vb"
type input "va13006-oct-venkatagiri-vb"
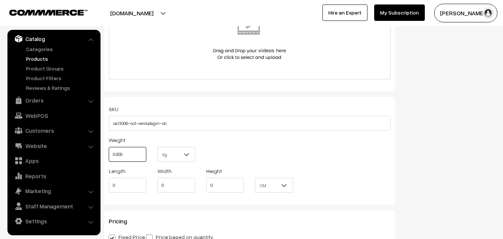
drag, startPoint x: 125, startPoint y: 153, endPoint x: 107, endPoint y: 153, distance: 17.5
click at [107, 153] on div "Weight 0.000" at bounding box center [127, 150] width 49 height 31
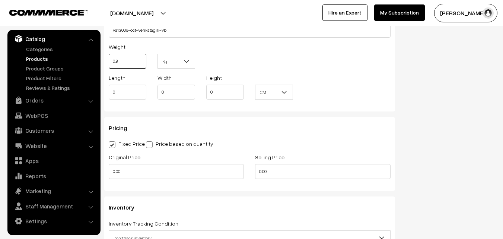
scroll to position [558, 0]
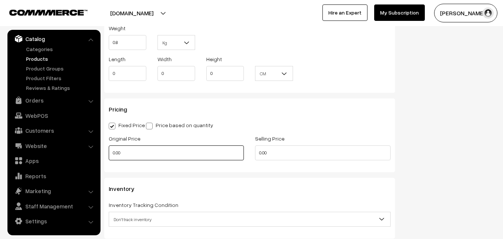
type input "0.80"
drag, startPoint x: 132, startPoint y: 151, endPoint x: 89, endPoint y: 151, distance: 42.8
click at [89, 151] on body "Thank you for showing interest. Our team will call you shortly. Close [DOMAIN_N…" at bounding box center [251, 64] width 503 height 1245
drag, startPoint x: 106, startPoint y: 154, endPoint x: 96, endPoint y: 153, distance: 10.4
click at [96, 153] on body "Thank you for showing interest. Our team will call you shortly. Close [DOMAIN_N…" at bounding box center [251, 64] width 503 height 1245
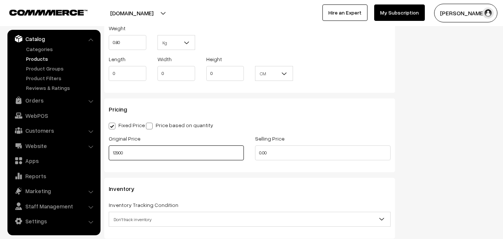
type input "12900"
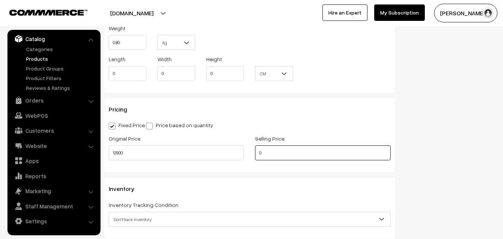
drag, startPoint x: 265, startPoint y: 156, endPoint x: 253, endPoint y: 155, distance: 11.6
click at [253, 155] on div "Selling Price 0" at bounding box center [322, 149] width 146 height 31
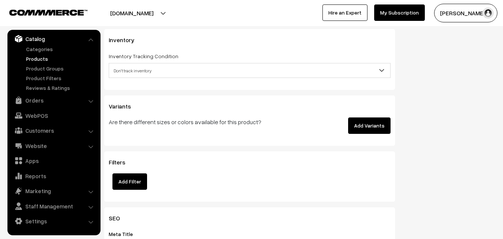
scroll to position [707, 0]
type input "14399"
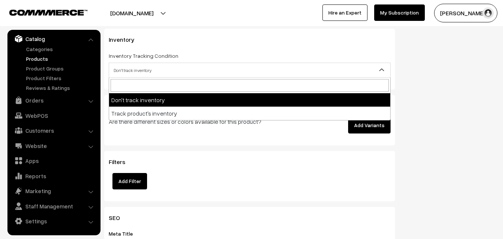
click at [127, 74] on span "Don't track inventory" at bounding box center [249, 70] width 281 height 13
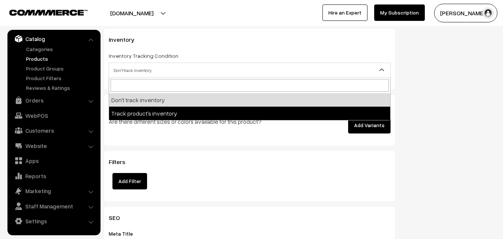
select select "2"
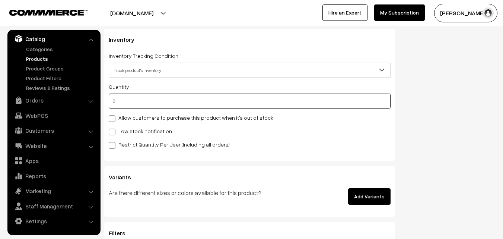
click at [127, 105] on input "0" at bounding box center [250, 100] width 282 height 15
type input "4"
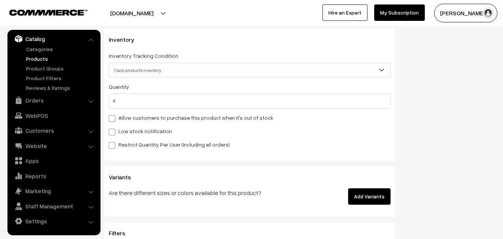
click at [127, 135] on div "Quantity 4 Allow customers to purchase this product when it's out of stock Low …" at bounding box center [250, 115] width 282 height 67
click at [127, 131] on label "Low stock notification" at bounding box center [140, 131] width 63 height 8
click at [114, 131] on input "Low stock notification" at bounding box center [111, 130] width 5 height 5
checkbox input "true"
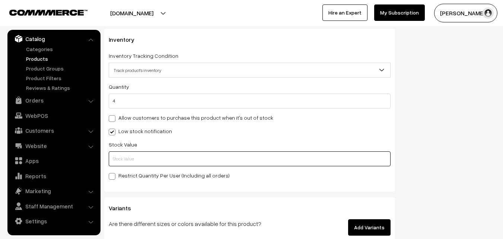
click at [127, 154] on input "text" at bounding box center [250, 158] width 282 height 15
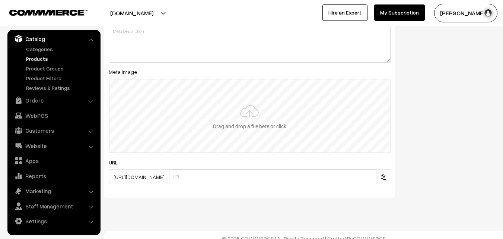
scroll to position [1108, 0]
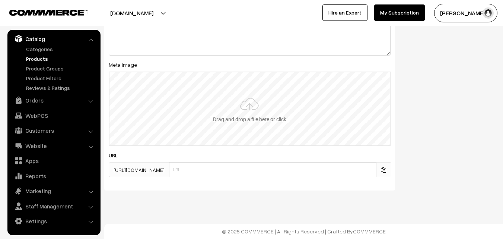
type input "2"
click at [251, 114] on input "file" at bounding box center [249, 108] width 280 height 73
type input "C:\fakepath\venkatagiri-saree-va13006-oct-1.jpeg"
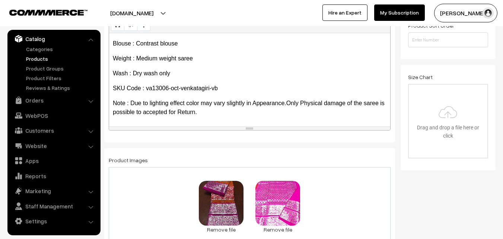
scroll to position [0, 0]
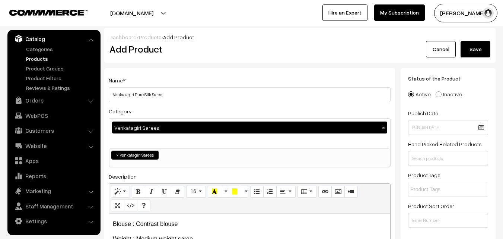
click at [481, 45] on button "Save" at bounding box center [475, 49] width 30 height 16
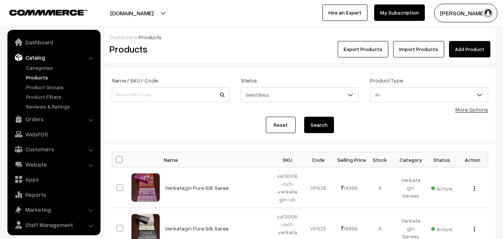
scroll to position [19, 0]
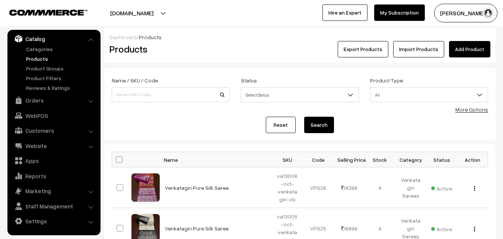
click at [466, 41] on link "Add Product" at bounding box center [469, 49] width 41 height 16
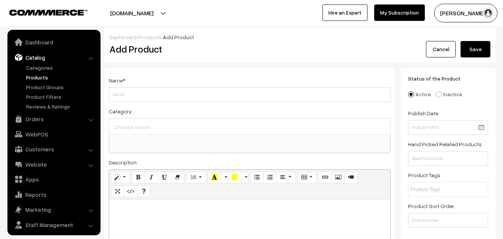
select select
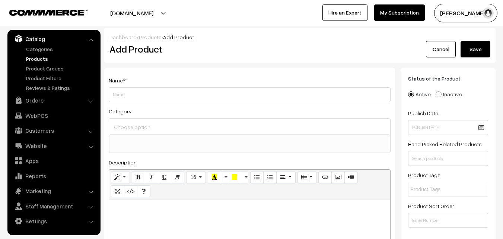
click at [41, 59] on link "Products" at bounding box center [61, 59] width 74 height 8
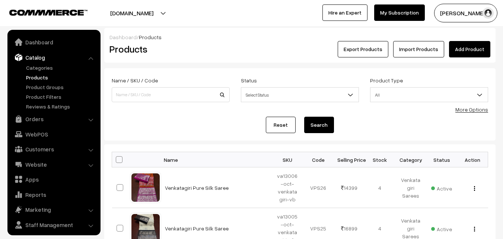
scroll to position [19, 0]
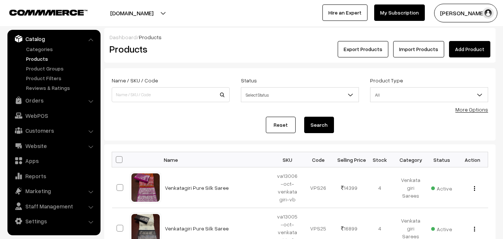
click at [204, 46] on h2 "Products" at bounding box center [168, 49] width 119 height 12
click at [475, 45] on link "Add Product" at bounding box center [469, 49] width 41 height 16
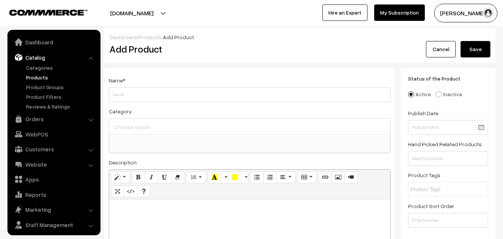
select select
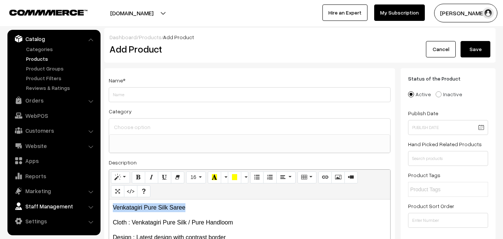
drag, startPoint x: 194, startPoint y: 208, endPoint x: 79, endPoint y: 201, distance: 115.6
copy p "Venkatagiri Pure Silk Saree"
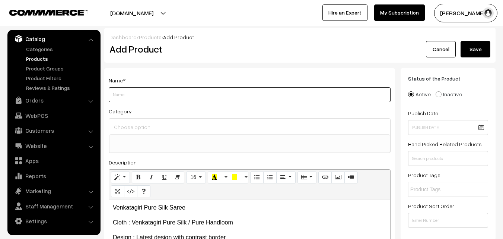
click at [134, 89] on input "Weight" at bounding box center [250, 94] width 282 height 15
paste input "Venkatagiri Pure Silk Saree"
type input "Venkatagiri Pure Silk Saree"
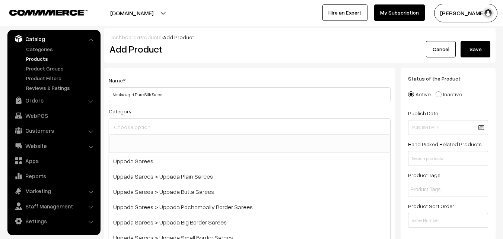
click at [140, 123] on input at bounding box center [249, 126] width 275 height 11
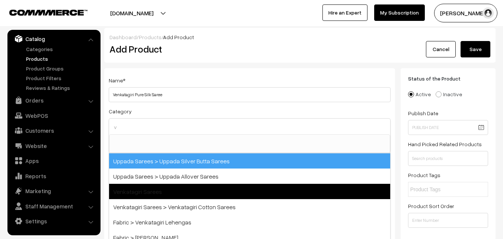
type input "v"
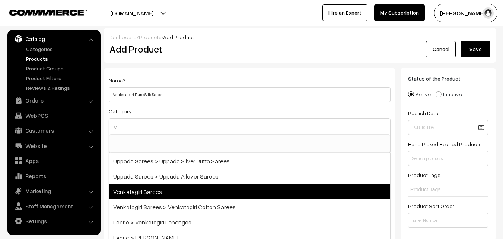
click at [162, 187] on span "Venkatagiri Sarees" at bounding box center [249, 190] width 281 height 15
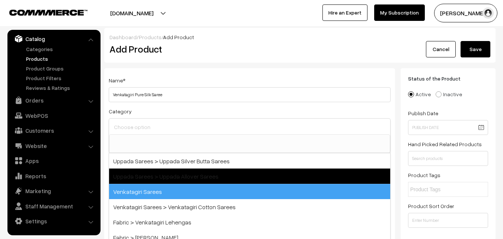
select select "5"
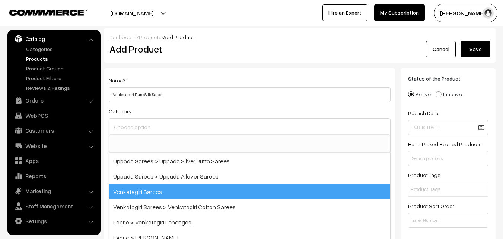
scroll to position [329, 0]
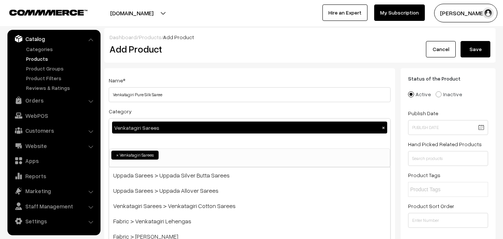
click at [178, 84] on div "Name * Venkatagiri Pure Silk Saree" at bounding box center [250, 89] width 282 height 26
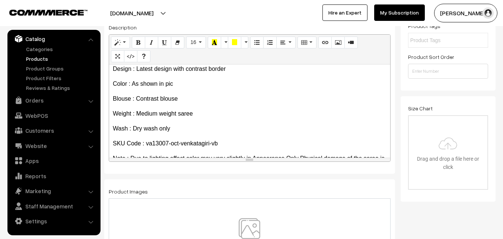
scroll to position [57, 0]
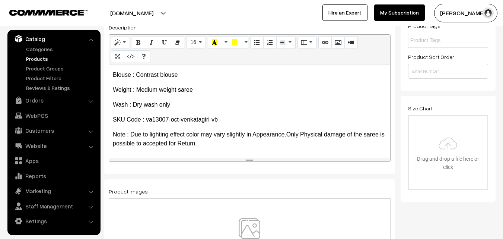
click at [243, 222] on img at bounding box center [249, 240] width 77 height 44
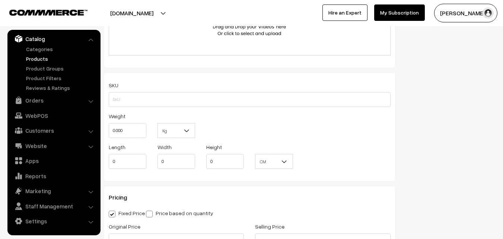
scroll to position [484, 0]
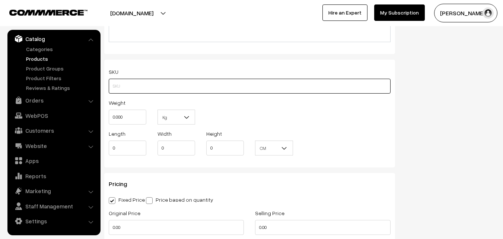
click at [159, 84] on input "text" at bounding box center [250, 86] width 282 height 15
paste input "va13007-oct-venkatagiri-vb"
type input "va13007-oct-venkatagiri-vb"
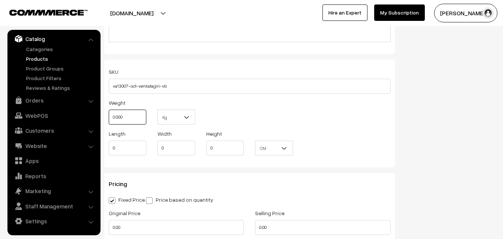
drag, startPoint x: 128, startPoint y: 114, endPoint x: 104, endPoint y: 111, distance: 24.3
click at [104, 111] on div "Weight 0.000" at bounding box center [127, 113] width 49 height 31
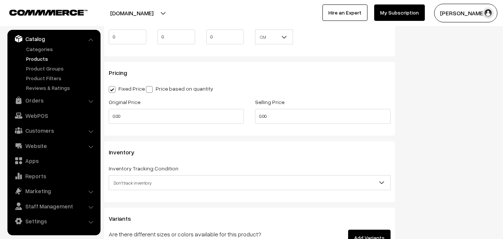
scroll to position [596, 0]
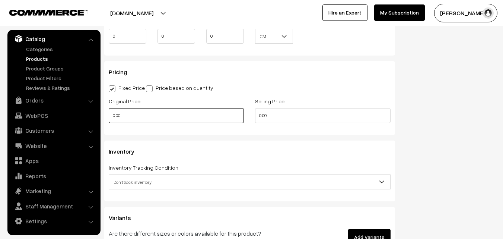
type input "0.80"
drag, startPoint x: 142, startPoint y: 113, endPoint x: 100, endPoint y: 113, distance: 42.1
click at [100, 113] on body "Thank you for showing interest. Our team will call you shortly. Close [DOMAIN_N…" at bounding box center [251, 26] width 503 height 1245
click at [123, 115] on input "0" at bounding box center [176, 115] width 135 height 15
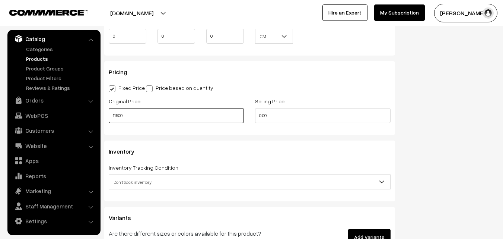
type input "11500"
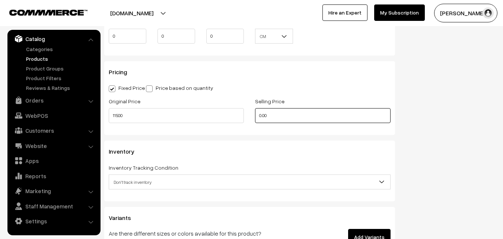
drag, startPoint x: 273, startPoint y: 114, endPoint x: 242, endPoint y: 114, distance: 30.9
click at [242, 114] on div "Original Price 11500 Selling Price 0.00" at bounding box center [249, 111] width 293 height 31
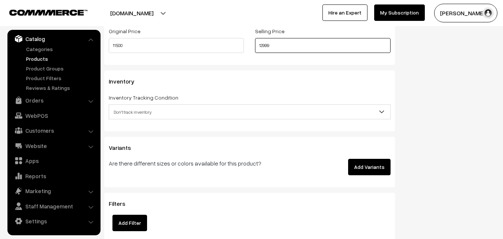
scroll to position [707, 0]
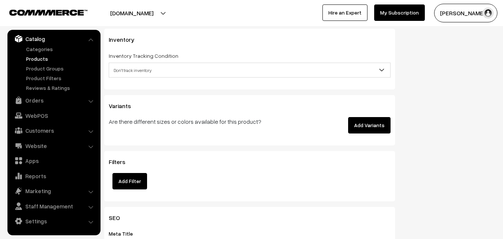
type input "12999"
click at [133, 71] on span "Don't track inventory" at bounding box center [249, 70] width 281 height 13
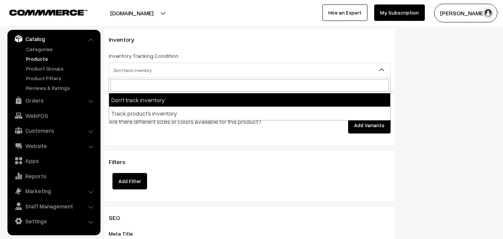
select select "2"
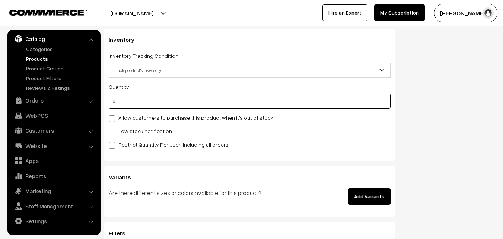
click at [131, 105] on input "0" at bounding box center [250, 100] width 282 height 15
type input "4"
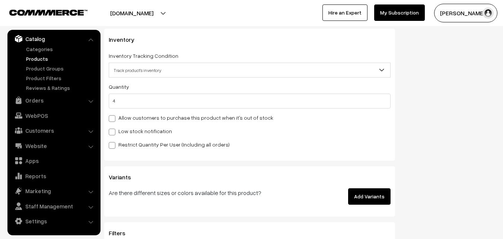
click at [133, 130] on label "Low stock notification" at bounding box center [140, 131] width 63 height 8
click at [114, 130] on input "Low stock notification" at bounding box center [111, 130] width 5 height 5
checkbox input "true"
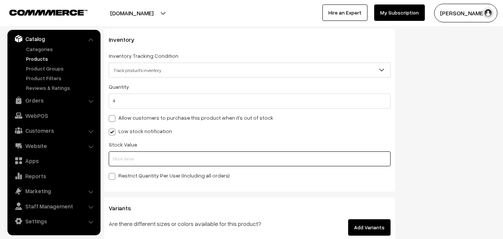
click at [133, 156] on input "text" at bounding box center [250, 158] width 282 height 15
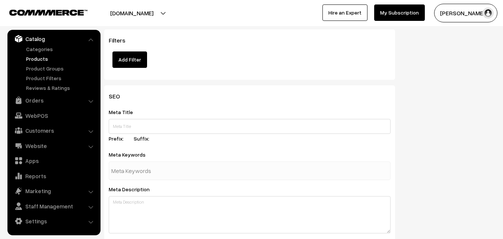
scroll to position [1108, 0]
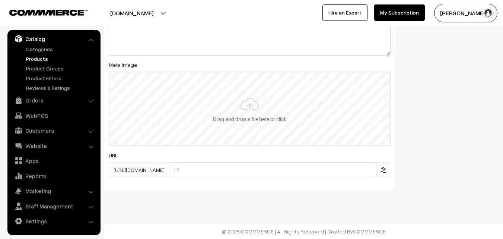
type input "2"
click at [248, 103] on input "file" at bounding box center [249, 108] width 280 height 73
type input "C:\fakepath\venkatagiri-saree-va13007-oct-1.jpeg"
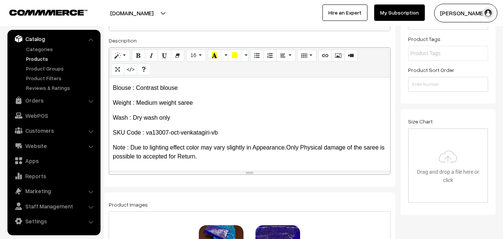
scroll to position [0, 0]
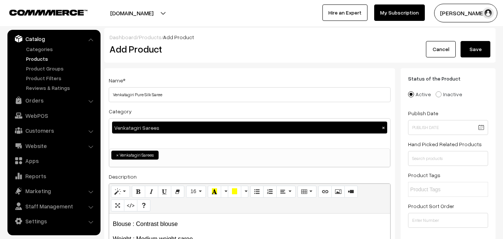
click at [472, 52] on button "Save" at bounding box center [475, 49] width 30 height 16
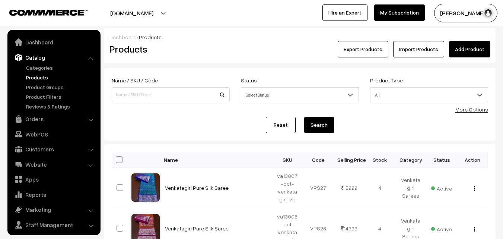
scroll to position [19, 0]
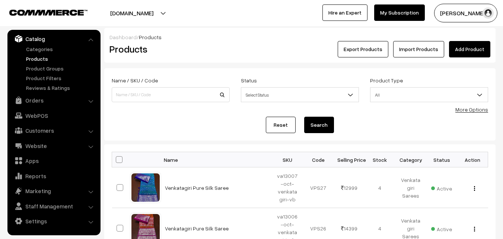
click at [464, 44] on link "Add Product" at bounding box center [469, 49] width 41 height 16
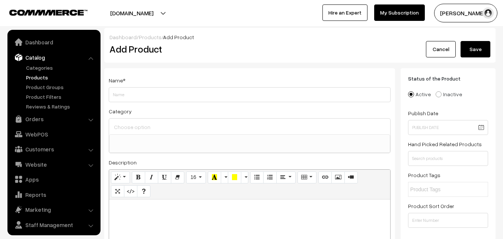
select select
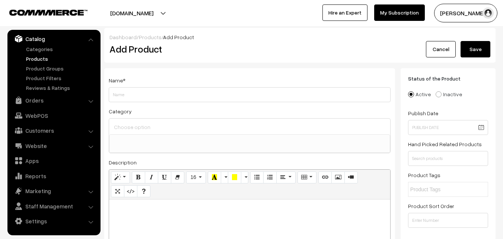
paste div
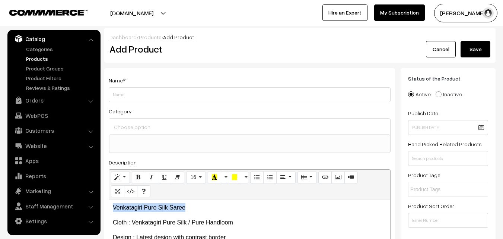
drag, startPoint x: 192, startPoint y: 206, endPoint x: 101, endPoint y: 199, distance: 91.8
copy p "Venkatagiri Pure Silk Saree"
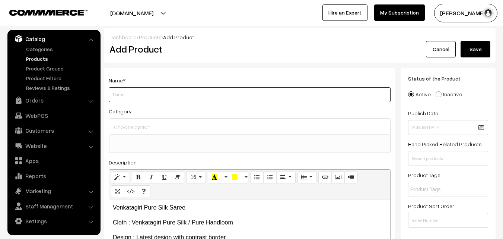
click at [130, 98] on input "Weight" at bounding box center [250, 94] width 282 height 15
paste input "Venkatagiri Pure Silk Saree"
type input "Venkatagiri Pure Silk Saree"
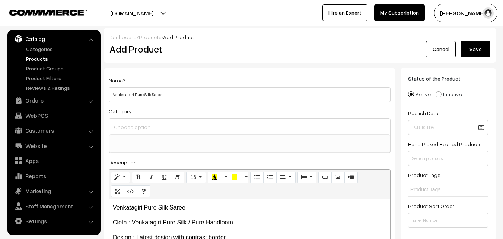
click at [134, 121] on div at bounding box center [249, 126] width 281 height 16
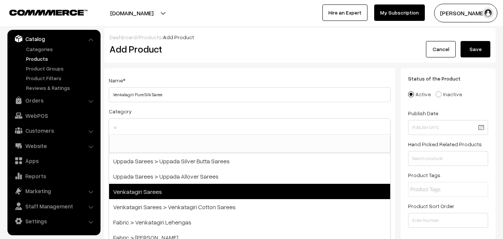
type input "v"
click at [153, 186] on span "Venkatagiri Sarees" at bounding box center [249, 190] width 281 height 15
select select "5"
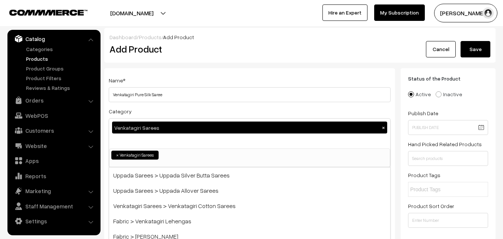
scroll to position [329, 0]
click at [172, 80] on div "Name * Venkatagiri Pure Silk Saree" at bounding box center [250, 89] width 282 height 26
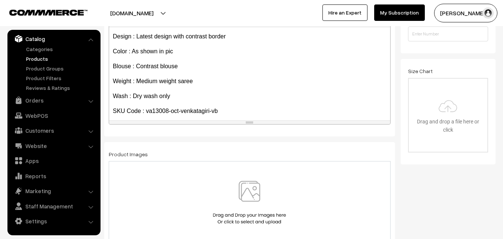
scroll to position [57, 0]
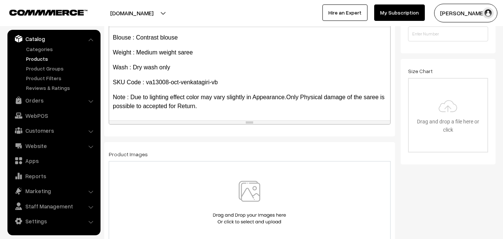
click at [245, 190] on img at bounding box center [249, 203] width 77 height 44
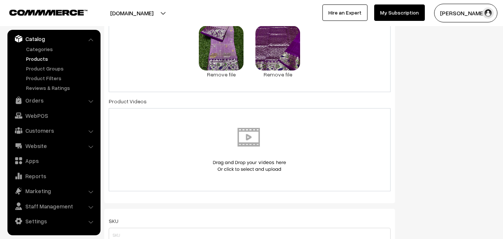
scroll to position [409, 0]
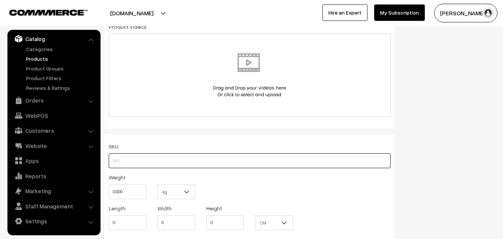
click at [109, 158] on input "text" at bounding box center [250, 160] width 282 height 15
paste input "va13008-oct-venkatagiri-vb"
type input "va13008-oct-venkatagiri-vb"
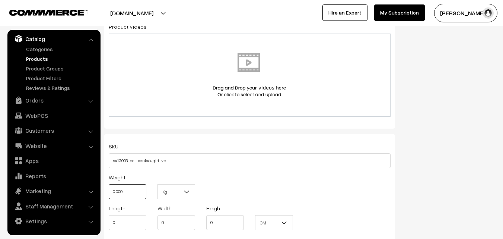
drag, startPoint x: 126, startPoint y: 189, endPoint x: 102, endPoint y: 190, distance: 23.5
click at [102, 190] on div "Name * Venkatagiri Pure Silk Saree Category Venkatagiri Sarees × Uppada Sarees …" at bounding box center [250, 82] width 302 height 846
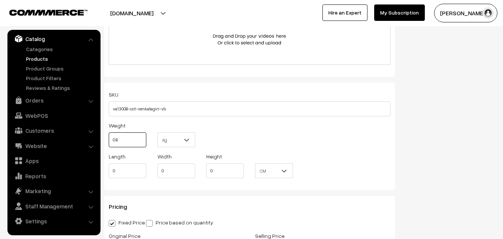
scroll to position [521, 0]
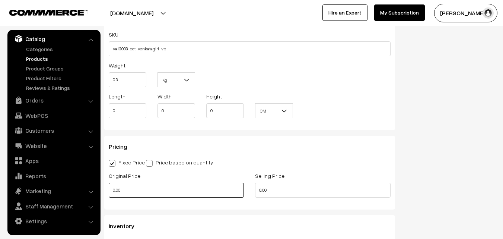
type input "0.80"
drag, startPoint x: 119, startPoint y: 187, endPoint x: 95, endPoint y: 184, distance: 24.0
click at [95, 184] on body "Thank you for showing interest. Our team will call you shortly. Close [DOMAIN_N…" at bounding box center [251, 101] width 503 height 1245
type input "0"
type input "9999"
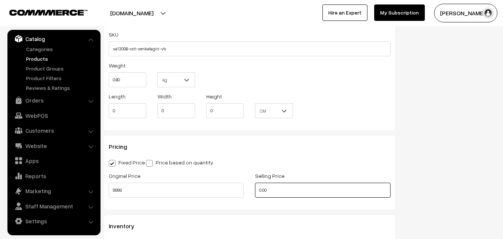
drag, startPoint x: 276, startPoint y: 188, endPoint x: 235, endPoint y: 188, distance: 40.9
click at [235, 188] on div "Original Price 9999 Selling Price 0.00" at bounding box center [249, 186] width 293 height 31
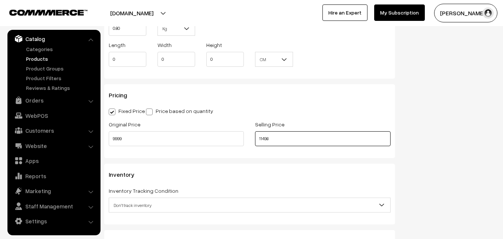
scroll to position [633, 0]
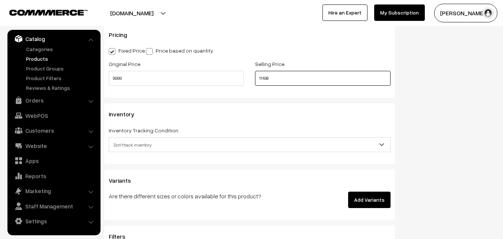
type input "11498"
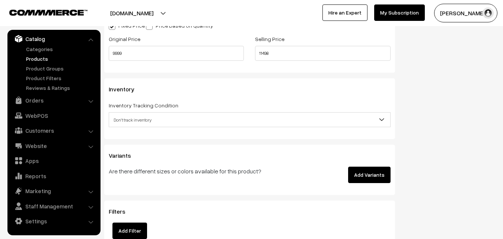
scroll to position [670, 0]
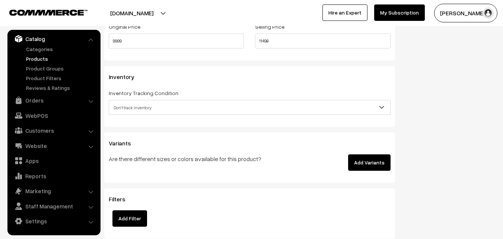
drag, startPoint x: 139, startPoint y: 105, endPoint x: 139, endPoint y: 113, distance: 7.8
click at [139, 105] on span "Don't track inventory" at bounding box center [249, 107] width 281 height 13
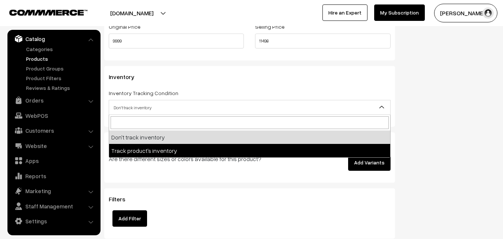
select select "2"
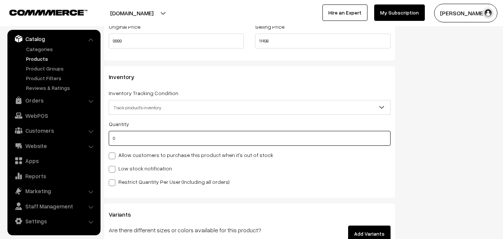
click at [135, 139] on input "0" at bounding box center [250, 138] width 282 height 15
type input "4"
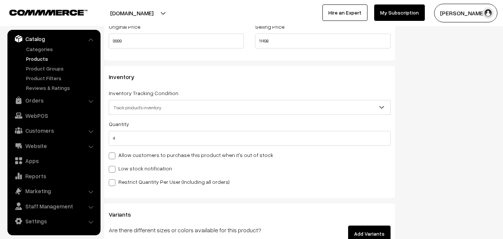
click at [128, 163] on div "Low stock notification" at bounding box center [250, 167] width 282 height 9
click at [130, 170] on label "Low stock notification" at bounding box center [140, 168] width 63 height 8
click at [114, 170] on input "Low stock notification" at bounding box center [111, 167] width 5 height 5
checkbox input "true"
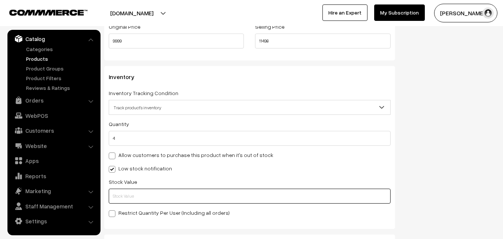
click at [128, 195] on input "text" at bounding box center [250, 195] width 282 height 15
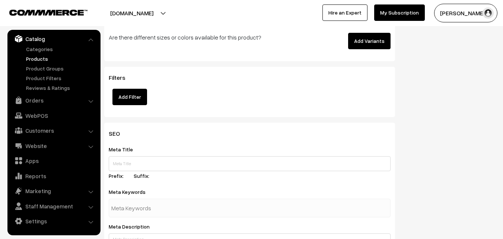
scroll to position [1108, 0]
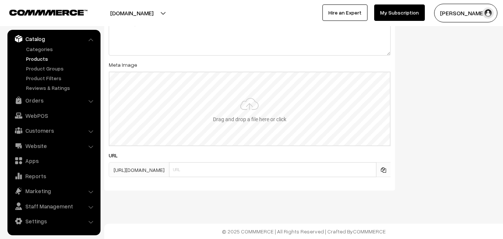
type input "2"
click at [256, 99] on input "file" at bounding box center [249, 108] width 280 height 73
type input "C:\fakepath\venkatagiri-saree-va13008-oct-1.jpeg"
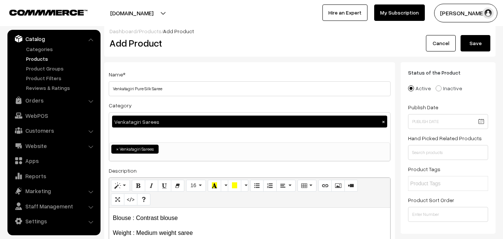
scroll to position [0, 0]
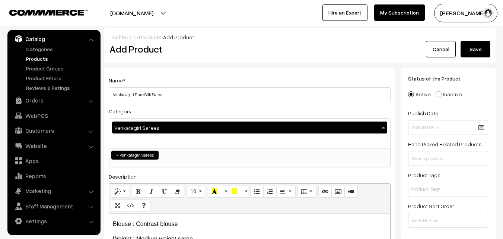
click at [472, 51] on button "Save" at bounding box center [475, 49] width 30 height 16
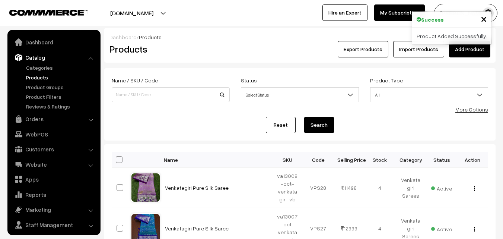
scroll to position [19, 0]
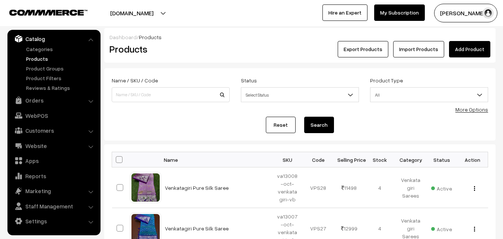
click at [201, 51] on h2 "Products" at bounding box center [168, 49] width 119 height 12
click at [480, 48] on link "Add Product" at bounding box center [469, 49] width 41 height 16
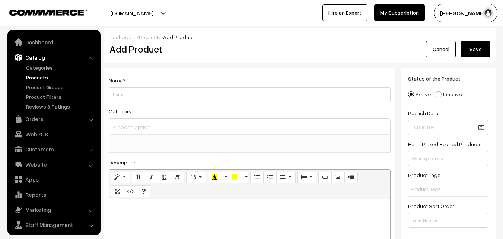
select select
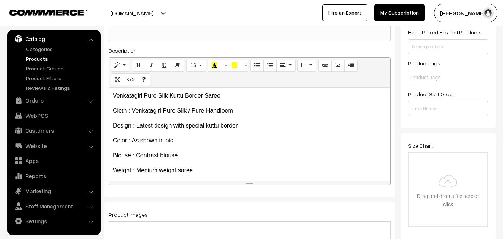
scroll to position [74, 0]
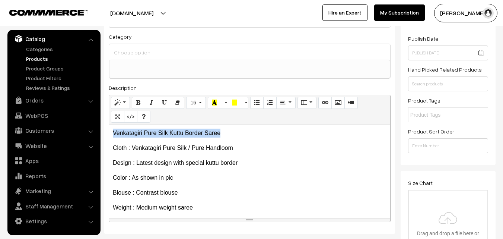
drag, startPoint x: 233, startPoint y: 131, endPoint x: 47, endPoint y: 123, distance: 186.3
copy p "Venkatagiri Pure Silk Kuttu Border Saree"
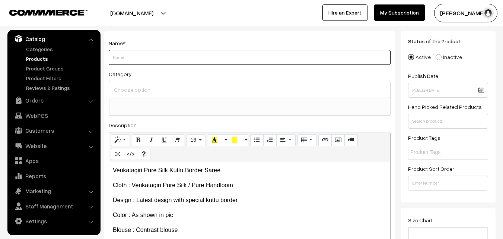
click at [121, 60] on input "Weight" at bounding box center [250, 57] width 282 height 15
paste input "Venkatagiri Pure Silk Kuttu Border Saree"
type input "Venkatagiri Pure Silk Kuttu Border Saree"
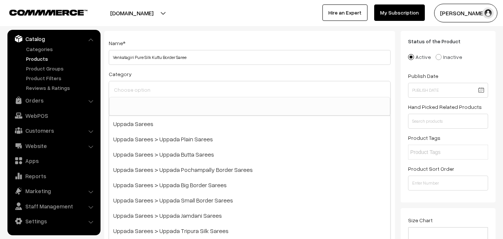
click at [130, 91] on input at bounding box center [249, 89] width 275 height 11
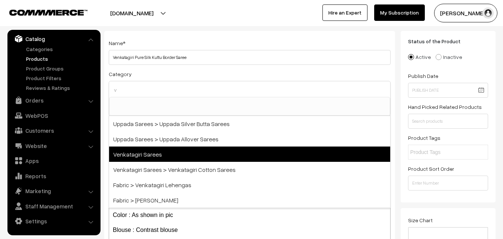
type input "v"
click at [153, 152] on span "Venkatagiri Sarees" at bounding box center [249, 153] width 281 height 15
select select "5"
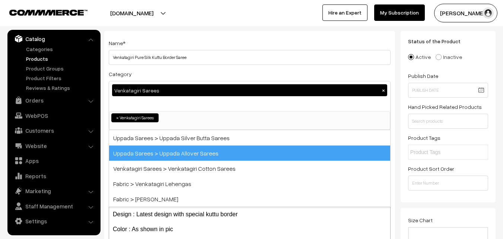
scroll to position [329, 0]
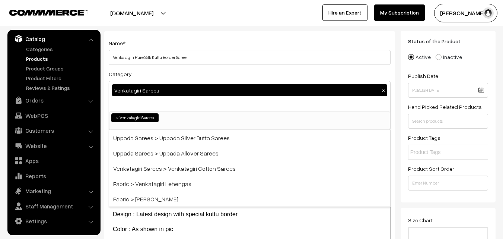
click at [163, 75] on div "Category Venkatagiri Sarees × Uppada Sarees Uppada Sarees > Uppada Plain Sarees…" at bounding box center [250, 99] width 282 height 61
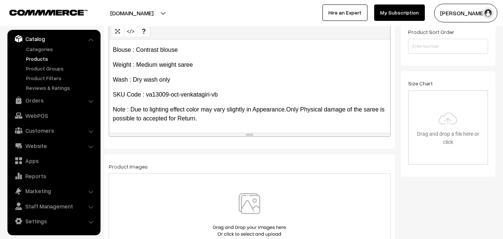
scroll to position [186, 0]
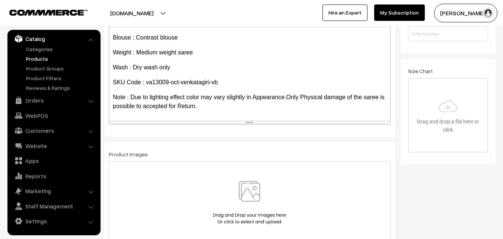
click at [250, 194] on img at bounding box center [249, 203] width 77 height 44
click at [248, 186] on img at bounding box center [249, 203] width 77 height 44
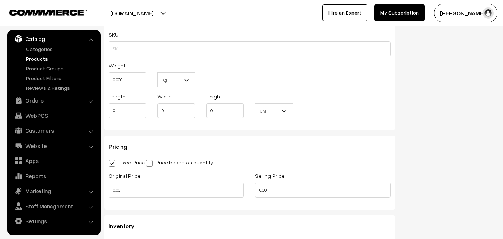
scroll to position [484, 0]
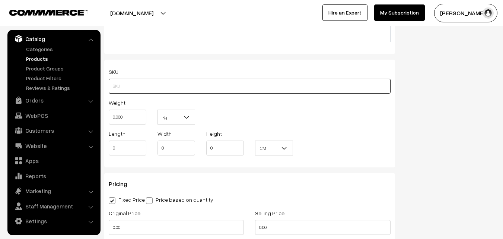
click at [137, 84] on input "text" at bounding box center [250, 86] width 282 height 15
paste input "va13009-oct-venkatagiri-vb"
type input "va13009-oct-venkatagiri-vb"
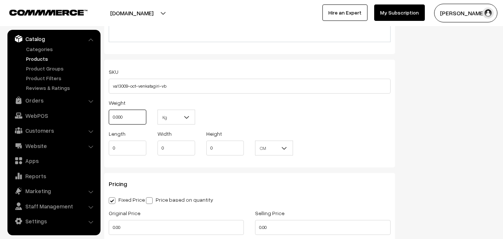
drag, startPoint x: 127, startPoint y: 120, endPoint x: 106, endPoint y: 121, distance: 21.2
click at [106, 121] on div "Weight 0.000" at bounding box center [127, 113] width 49 height 31
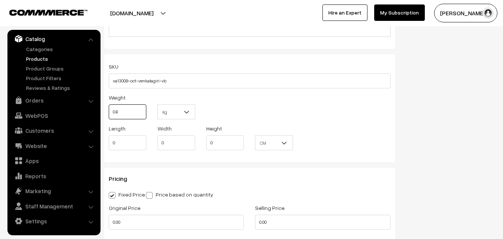
scroll to position [558, 0]
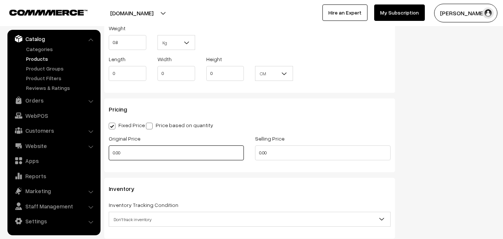
type input "0.80"
drag, startPoint x: 122, startPoint y: 157, endPoint x: 105, endPoint y: 157, distance: 17.5
click at [105, 157] on div "Original Price 0.00" at bounding box center [176, 149] width 146 height 31
type input "0"
type input "14899"
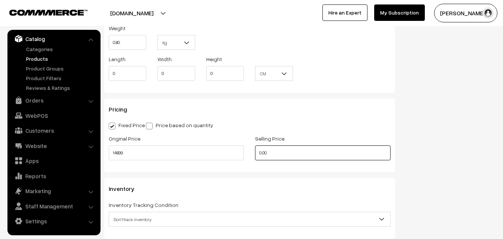
drag, startPoint x: 269, startPoint y: 154, endPoint x: 255, endPoint y: 152, distance: 13.9
click at [255, 152] on input "0.00" at bounding box center [322, 152] width 135 height 15
drag, startPoint x: 273, startPoint y: 154, endPoint x: 246, endPoint y: 150, distance: 27.9
click at [246, 150] on div "Original Price 14899 Selling Price 0" at bounding box center [249, 149] width 293 height 31
type input "17399"
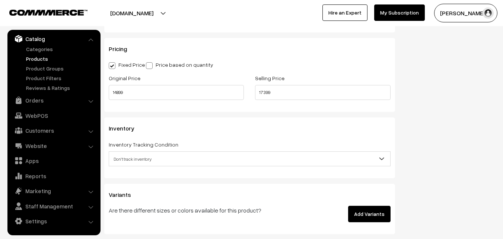
scroll to position [633, 0]
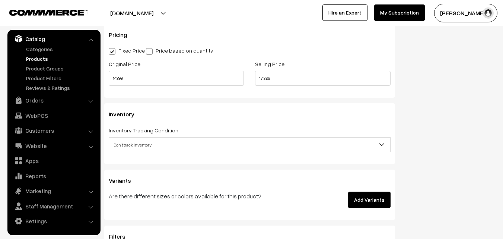
click at [157, 143] on span "Don't track inventory" at bounding box center [249, 144] width 281 height 13
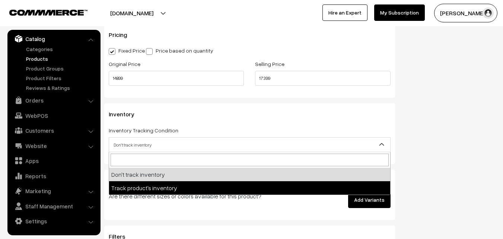
select select "2"
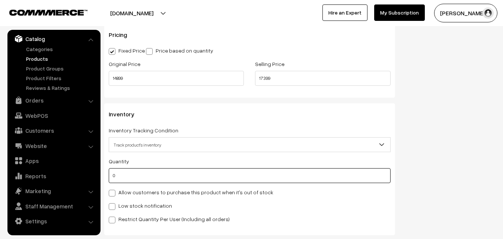
click at [138, 179] on input "0" at bounding box center [250, 175] width 282 height 15
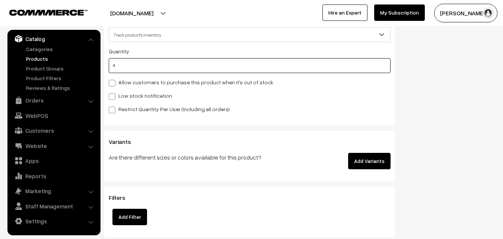
scroll to position [744, 0]
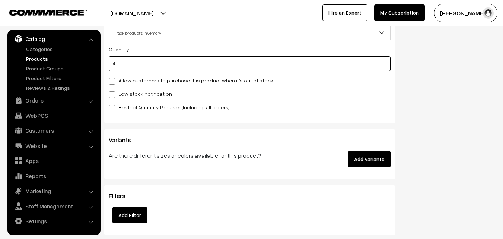
type input "4"
click at [121, 93] on label "Low stock notification" at bounding box center [140, 94] width 63 height 8
click at [114, 93] on input "Low stock notification" at bounding box center [111, 93] width 5 height 5
checkbox input "true"
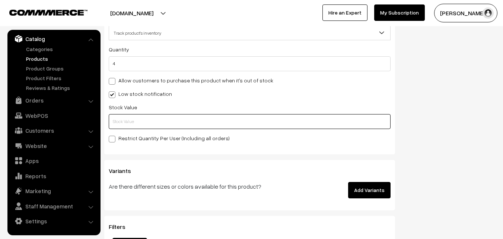
click at [112, 122] on input "text" at bounding box center [250, 121] width 282 height 15
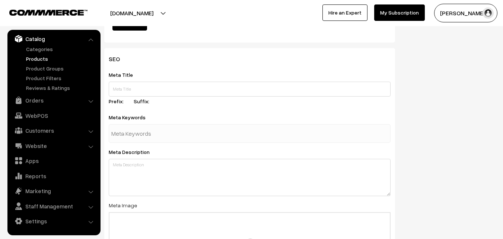
scroll to position [1108, 0]
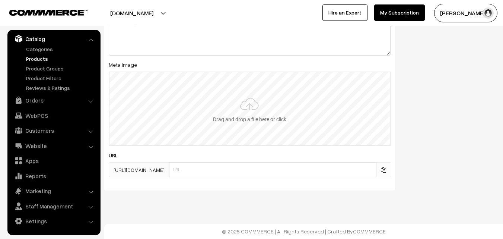
type input "2"
click at [243, 111] on input "file" at bounding box center [249, 108] width 280 height 73
type input "C:\fakepath\venkatagiri-saree-va13009-oct-1.jpeg"
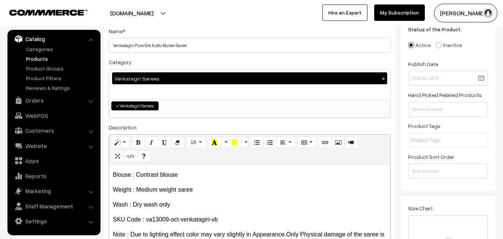
scroll to position [0, 0]
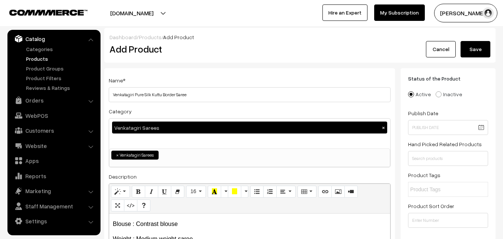
click at [467, 56] on button "Save" at bounding box center [475, 49] width 30 height 16
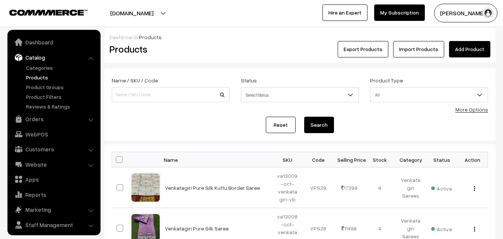
scroll to position [19, 0]
